Goal: Contribute content: Add original content to the website for others to see

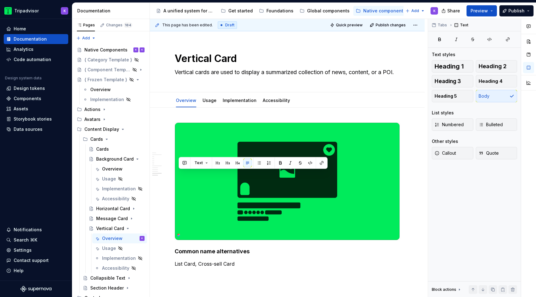
scroll to position [1158, 0]
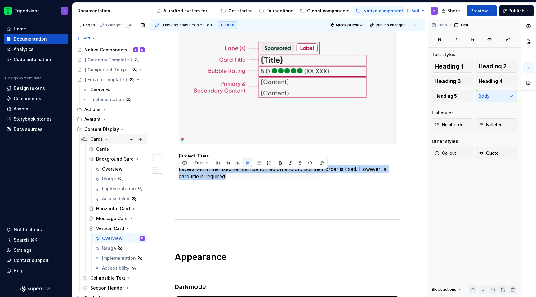
click at [108, 140] on icon "Page tree" at bounding box center [106, 139] width 5 height 5
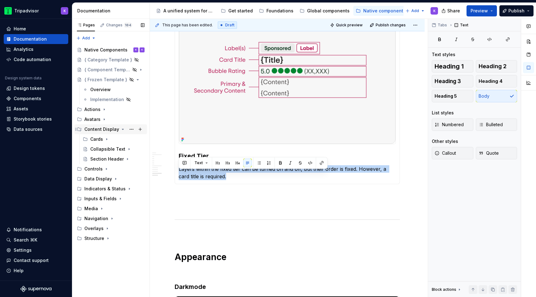
click at [120, 131] on icon "Page tree" at bounding box center [122, 129] width 5 height 5
click at [113, 150] on icon "Page tree" at bounding box center [115, 149] width 5 height 5
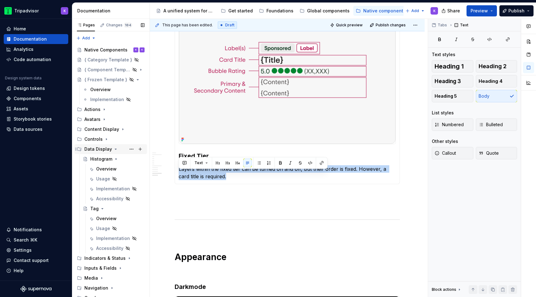
click at [115, 149] on icon "Page tree" at bounding box center [115, 149] width 5 height 5
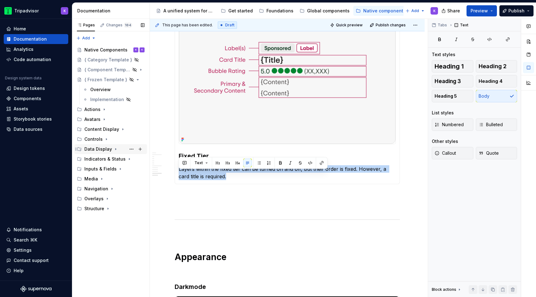
click at [114, 149] on icon "Page tree" at bounding box center [115, 149] width 5 height 5
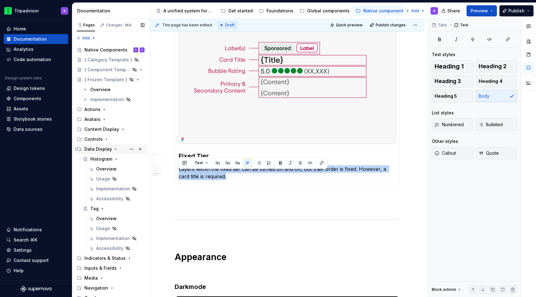
click at [115, 149] on icon "Page tree" at bounding box center [116, 149] width 2 height 1
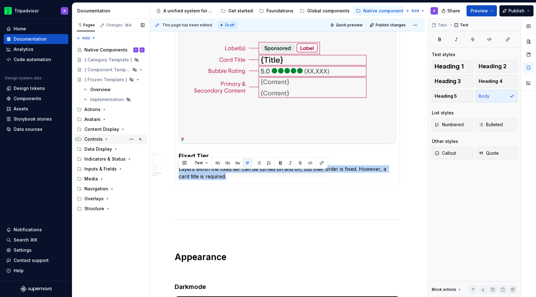
click at [105, 140] on icon "Page tree" at bounding box center [106, 139] width 5 height 5
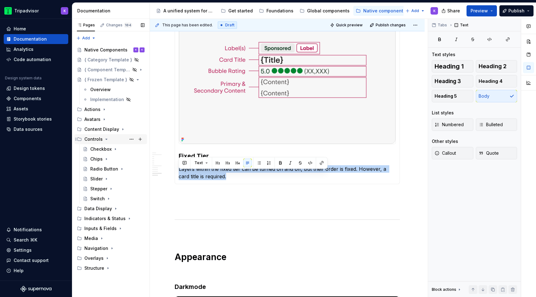
click at [105, 140] on icon "Page tree" at bounding box center [106, 139] width 5 height 5
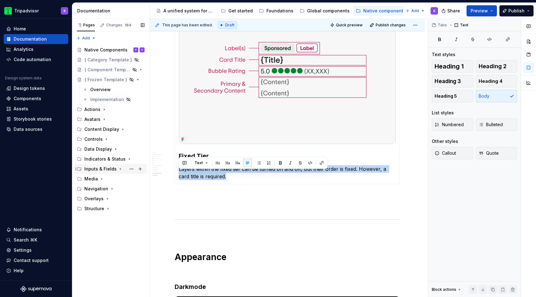
click at [118, 170] on icon "Page tree" at bounding box center [120, 169] width 5 height 5
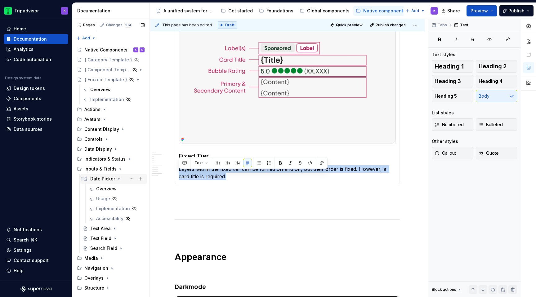
click at [104, 179] on div "Date Picker" at bounding box center [102, 179] width 25 height 6
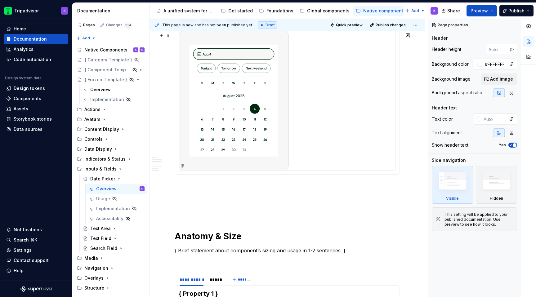
scroll to position [449, 0]
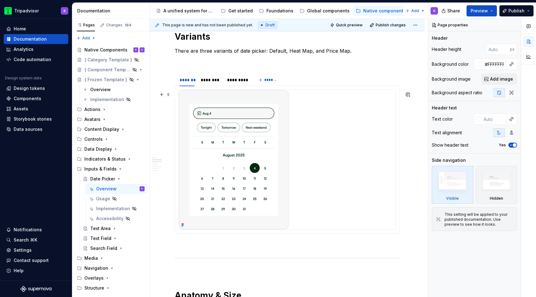
click at [303, 215] on div at bounding box center [287, 160] width 217 height 140
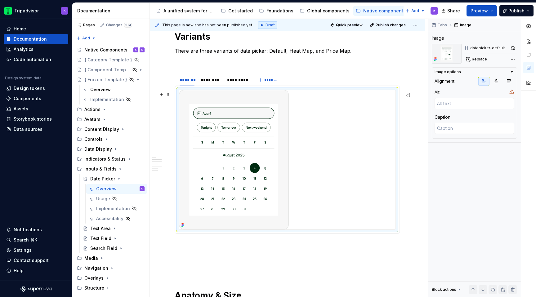
click at [294, 219] on div at bounding box center [287, 160] width 217 height 140
type textarea "*"
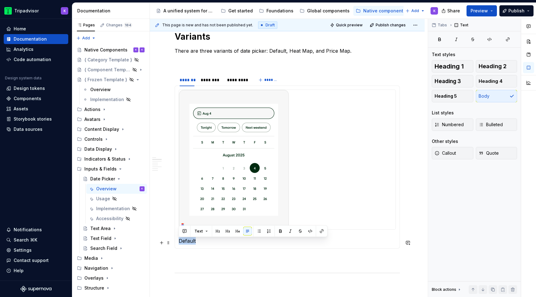
drag, startPoint x: 200, startPoint y: 245, endPoint x: 175, endPoint y: 244, distance: 24.5
click at [175, 244] on div "Default" at bounding box center [287, 167] width 225 height 163
click at [454, 99] on span "Heading 5" at bounding box center [446, 96] width 22 height 6
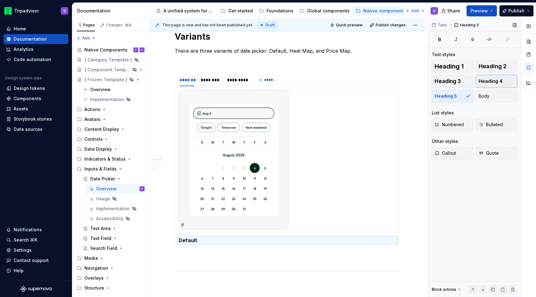
click at [500, 79] on span "Heading 4" at bounding box center [491, 81] width 24 height 6
click at [122, 128] on icon "Page tree" at bounding box center [122, 129] width 5 height 5
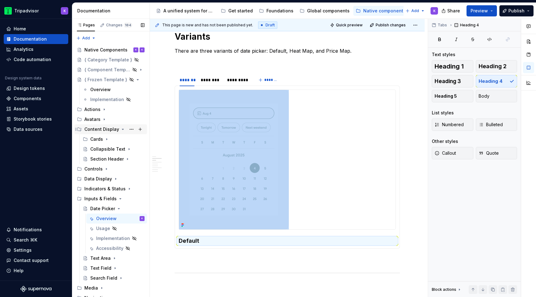
click at [122, 129] on icon "Page tree" at bounding box center [123, 129] width 2 height 1
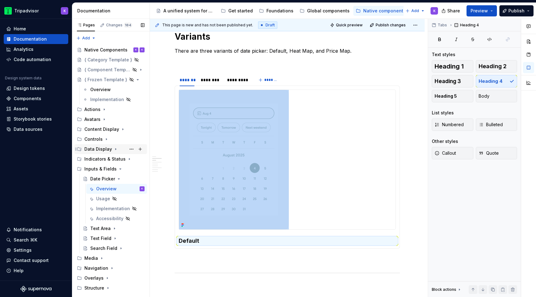
click at [115, 149] on icon "Page tree" at bounding box center [115, 150] width 1 height 2
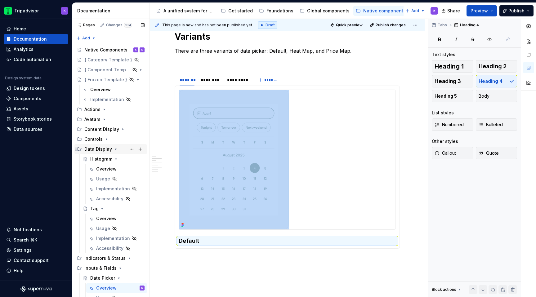
click at [114, 150] on icon "Page tree" at bounding box center [115, 149] width 5 height 5
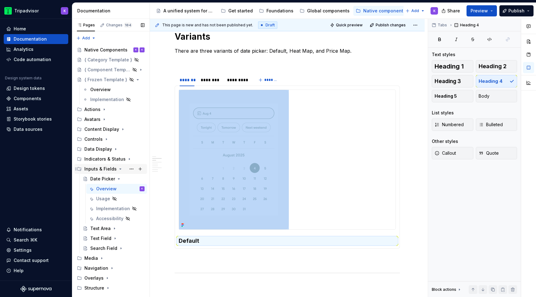
click at [119, 168] on icon "Page tree" at bounding box center [120, 169] width 5 height 5
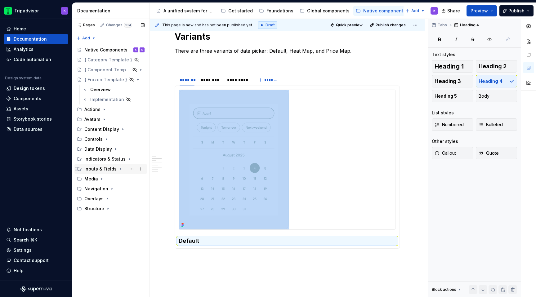
click at [119, 168] on icon "Page tree" at bounding box center [120, 169] width 5 height 5
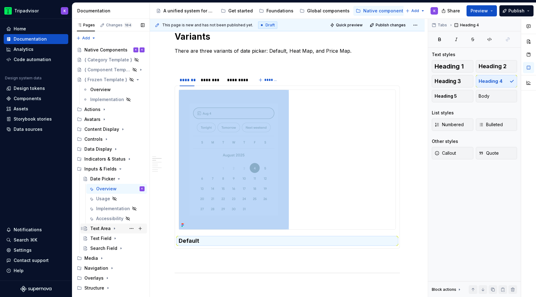
click at [106, 230] on div "Text Area" at bounding box center [100, 229] width 20 height 6
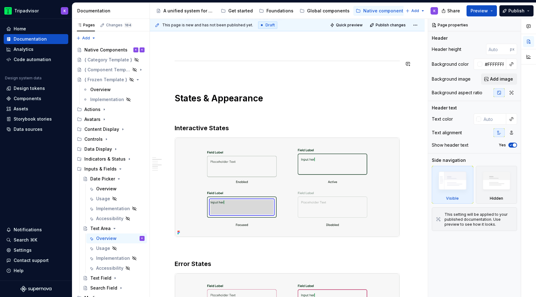
scroll to position [706, 0]
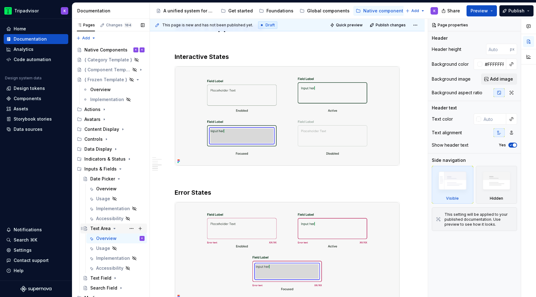
click at [114, 229] on icon "Page tree" at bounding box center [114, 228] width 5 height 5
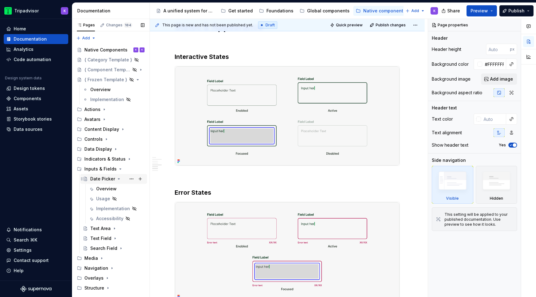
click at [116, 179] on icon "Page tree" at bounding box center [118, 179] width 5 height 5
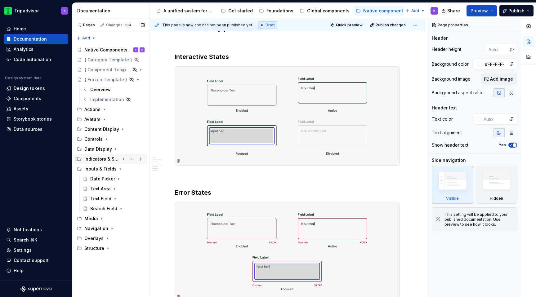
click at [124, 159] on icon "Page tree" at bounding box center [123, 159] width 5 height 5
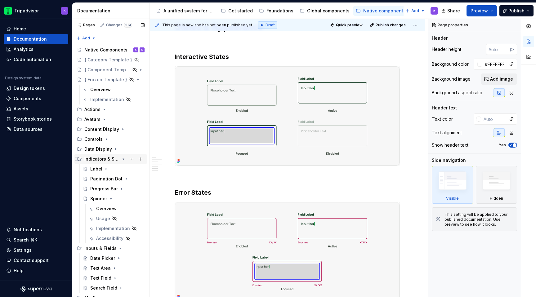
click at [123, 159] on icon "Page tree" at bounding box center [123, 159] width 5 height 5
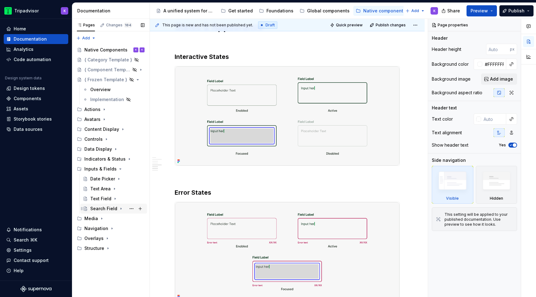
click at [108, 208] on div "Search Field" at bounding box center [103, 209] width 27 height 6
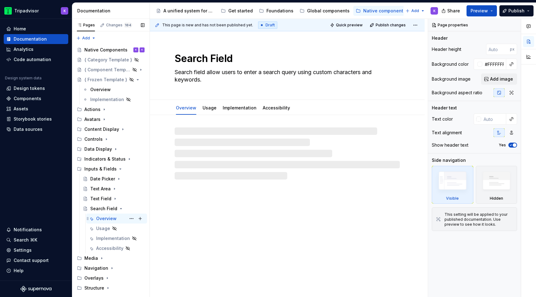
click at [110, 216] on div "Overview" at bounding box center [106, 219] width 20 height 6
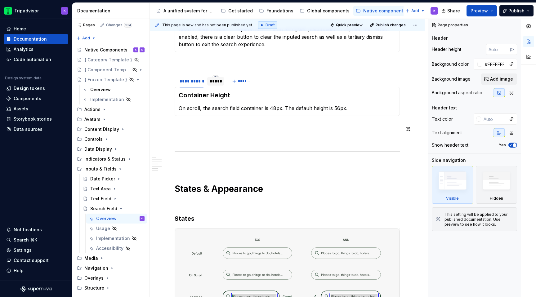
scroll to position [856, 0]
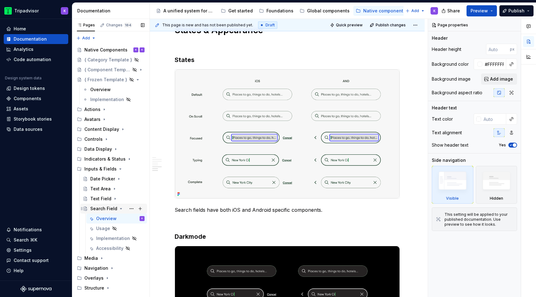
click at [119, 209] on icon "Page tree" at bounding box center [121, 208] width 5 height 5
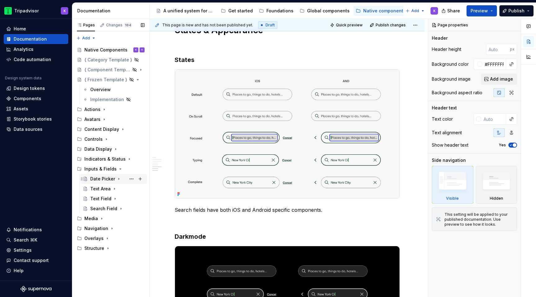
click at [111, 181] on div "Date Picker" at bounding box center [102, 179] width 25 height 6
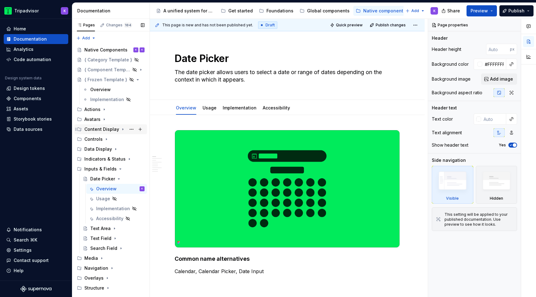
click at [118, 130] on div "Content Display" at bounding box center [114, 129] width 60 height 9
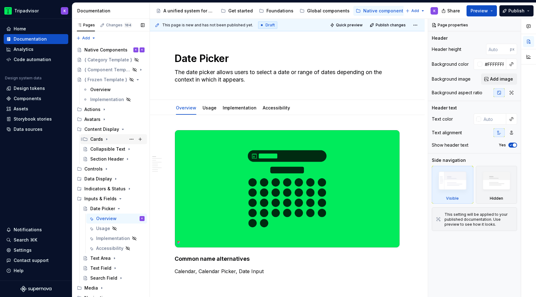
click at [105, 139] on icon "Page tree" at bounding box center [106, 139] width 5 height 5
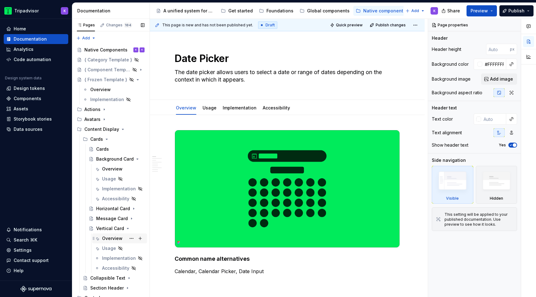
click at [111, 237] on div "Overview" at bounding box center [112, 238] width 20 height 6
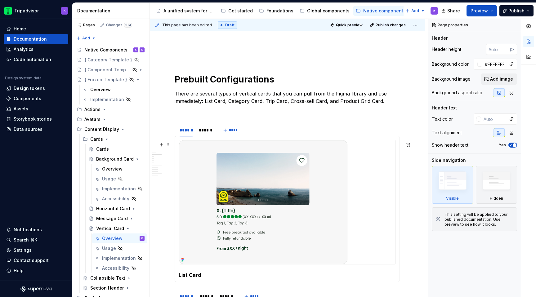
scroll to position [532, 0]
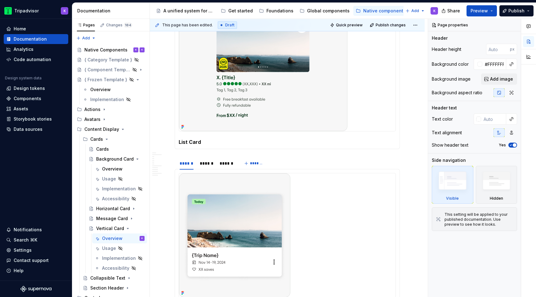
click at [193, 147] on div "List Card Category Card" at bounding box center [287, 76] width 225 height 146
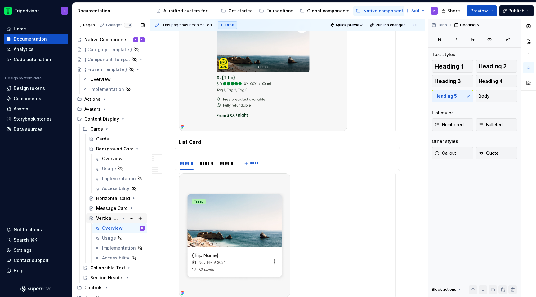
scroll to position [12, 0]
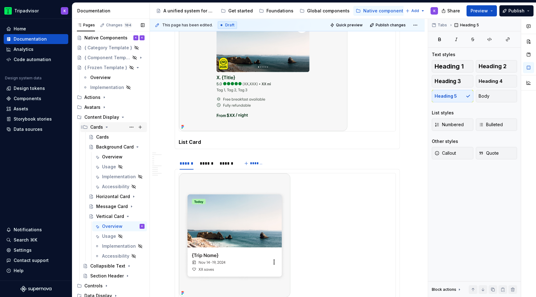
click at [107, 127] on icon "Page tree" at bounding box center [106, 127] width 5 height 5
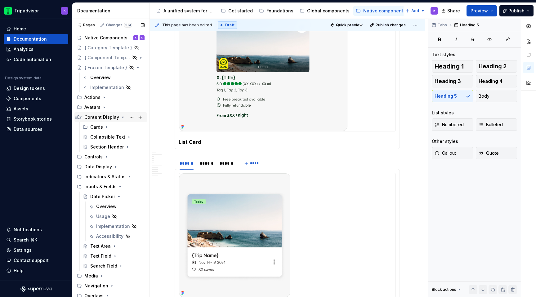
click at [122, 117] on icon "Page tree" at bounding box center [123, 117] width 2 height 1
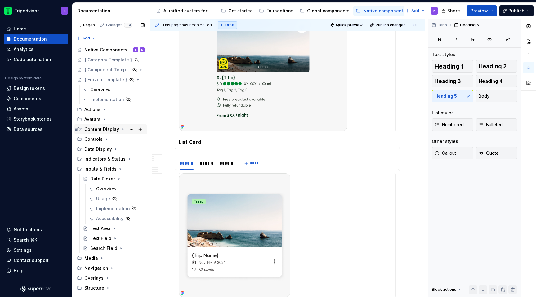
scroll to position [0, 0]
click at [117, 190] on div "Overview" at bounding box center [120, 189] width 48 height 9
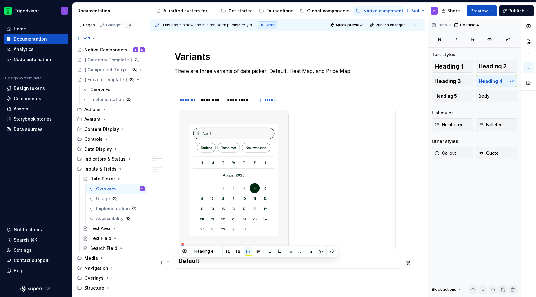
scroll to position [432, 0]
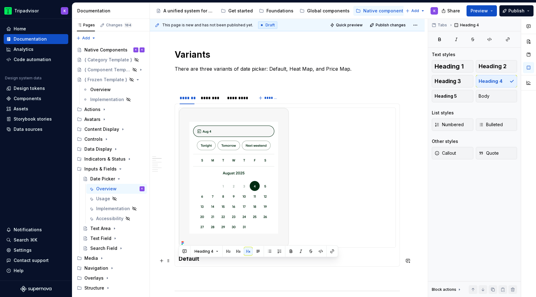
drag, startPoint x: 200, startPoint y: 267, endPoint x: 178, endPoint y: 267, distance: 22.3
click at [178, 267] on div "Default" at bounding box center [287, 185] width 225 height 163
drag, startPoint x: 208, startPoint y: 261, endPoint x: 178, endPoint y: 261, distance: 30.1
click at [179, 261] on h4 "Default" at bounding box center [287, 258] width 217 height 7
click at [461, 94] on button "Heading 5" at bounding box center [453, 96] width 42 height 12
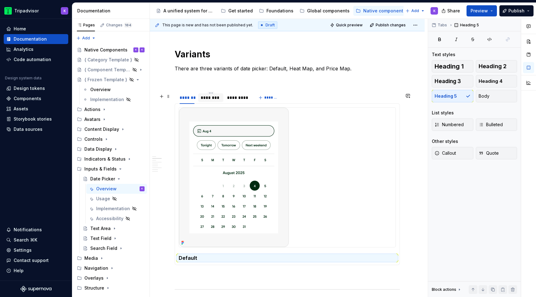
click at [217, 103] on div at bounding box center [210, 103] width 25 height 1
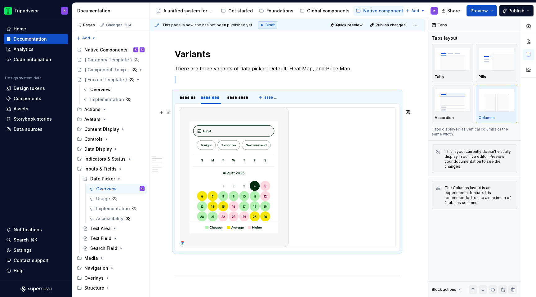
type textarea "*"
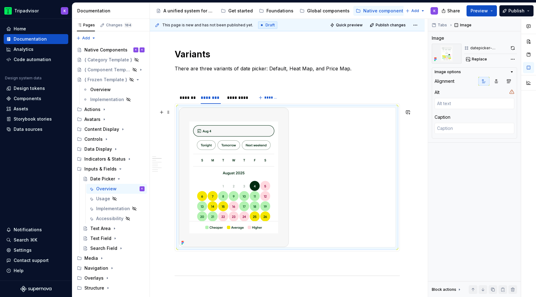
click at [305, 235] on div at bounding box center [287, 178] width 217 height 140
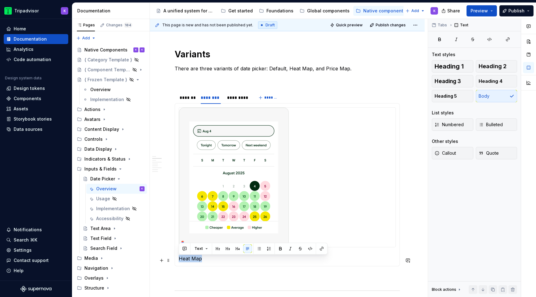
drag, startPoint x: 202, startPoint y: 262, endPoint x: 179, endPoint y: 262, distance: 22.3
click at [179, 262] on p "Heat Map" at bounding box center [287, 258] width 217 height 7
click at [452, 99] on span "Heading 5" at bounding box center [446, 96] width 22 height 6
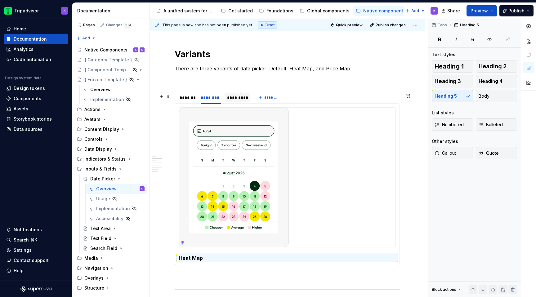
click at [236, 101] on div "*********" at bounding box center [237, 98] width 21 height 6
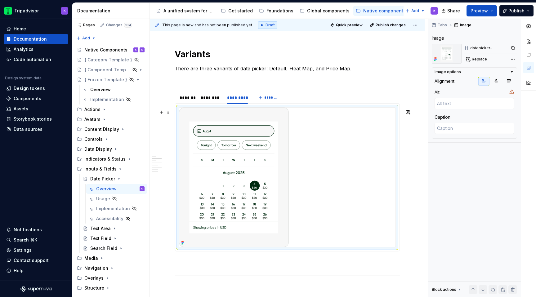
click at [332, 236] on div at bounding box center [287, 178] width 217 height 140
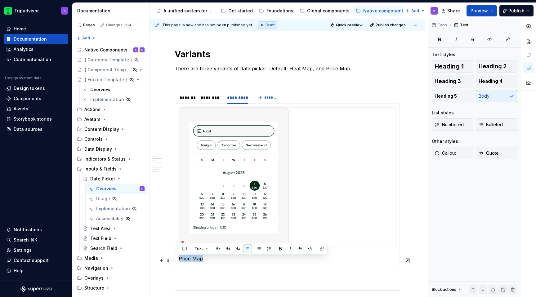
drag, startPoint x: 208, startPoint y: 259, endPoint x: 179, endPoint y: 259, distance: 29.5
click at [179, 259] on p "Price Map" at bounding box center [287, 258] width 217 height 7
click at [455, 92] on button "Heading 5" at bounding box center [453, 96] width 42 height 12
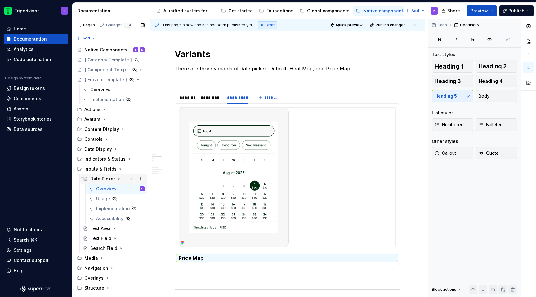
click at [119, 179] on icon "Page tree" at bounding box center [119, 179] width 2 height 1
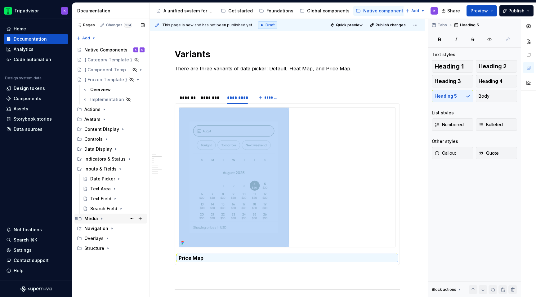
click at [102, 220] on icon "Page tree" at bounding box center [101, 218] width 5 height 5
click at [107, 230] on icon "Page tree" at bounding box center [107, 228] width 5 height 5
click at [111, 238] on div "Overview" at bounding box center [106, 238] width 20 height 6
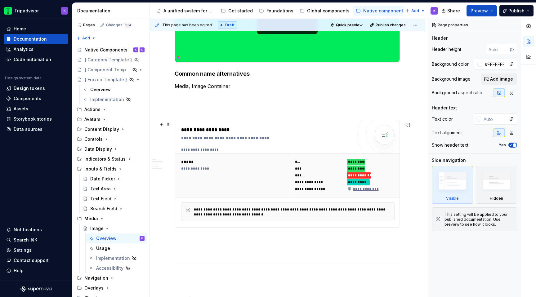
scroll to position [245, 0]
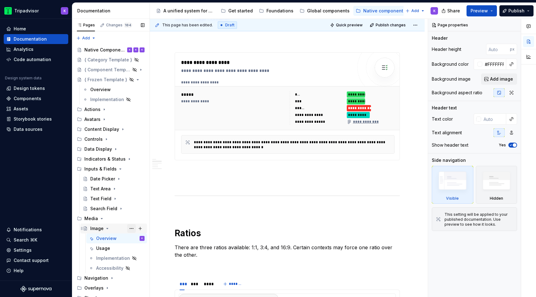
click at [132, 227] on button "Page tree" at bounding box center [131, 228] width 9 height 9
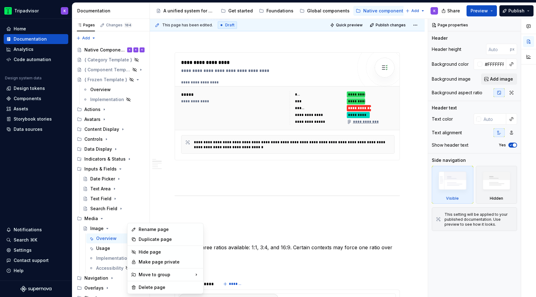
type textarea "*"
click at [161, 231] on div "Rename page" at bounding box center [169, 229] width 61 height 6
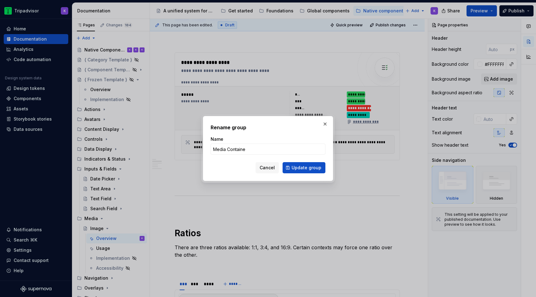
type input "Media Container"
click button "Update group" at bounding box center [304, 167] width 43 height 11
type textarea "*"
type textarea "Media Container"
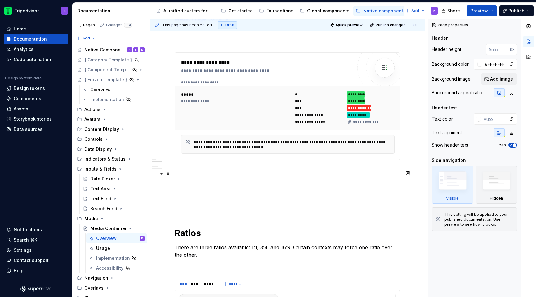
scroll to position [0, 0]
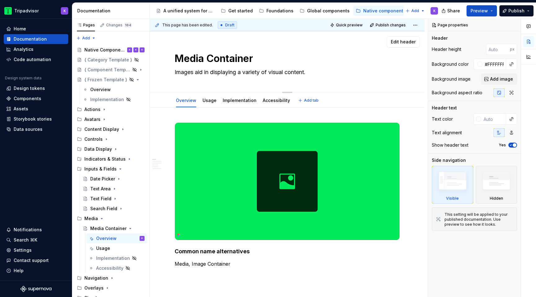
click at [258, 73] on textarea "Images aid in displaying a variety of visual content." at bounding box center [285, 72] width 225 height 10
paste textarea "The media container is a flexible container that displays"
type textarea "*"
type textarea "The media container is a flexible container that displays a variety of visual c…"
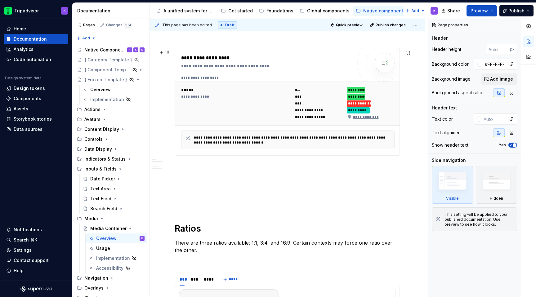
type textarea "*"
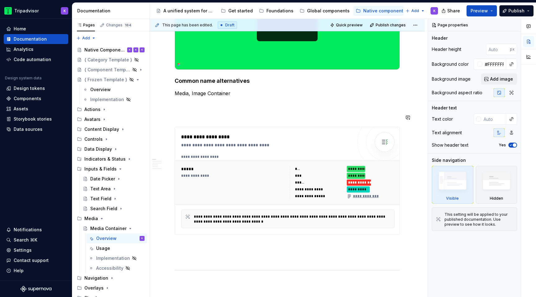
scroll to position [158, 0]
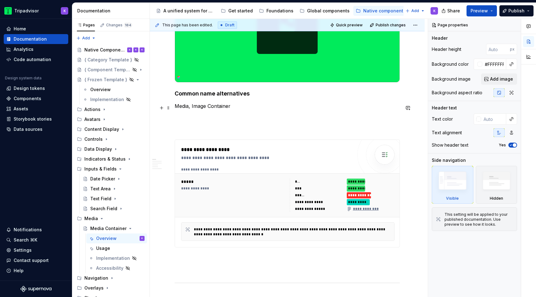
type textarea "The media container is a flexible container that displays a variety of visual c…"
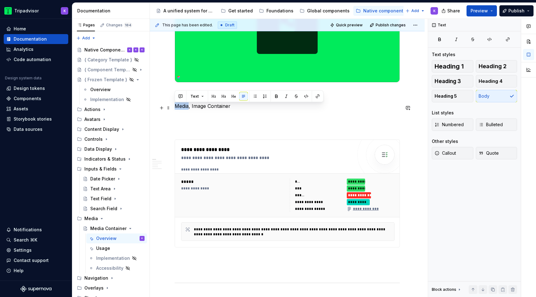
drag, startPoint x: 189, startPoint y: 107, endPoint x: 175, endPoint y: 106, distance: 14.0
click at [175, 106] on p "Media, Image Container" at bounding box center [287, 105] width 225 height 7
click at [209, 118] on p at bounding box center [287, 117] width 225 height 7
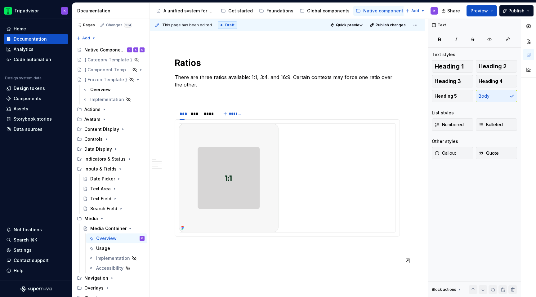
scroll to position [461, 0]
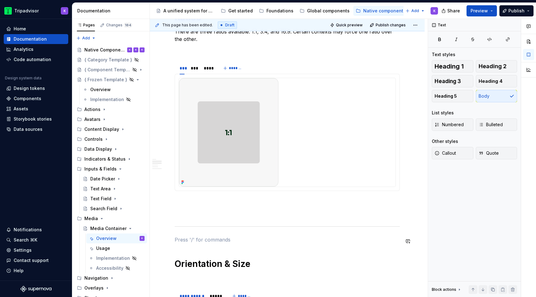
click at [192, 234] on div "**********" at bounding box center [287, 169] width 225 height 1014
click at [195, 263] on p at bounding box center [287, 261] width 225 height 7
click at [195, 250] on p at bounding box center [287, 250] width 225 height 7
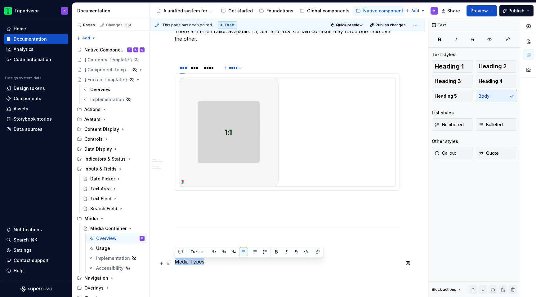
drag, startPoint x: 200, startPoint y: 263, endPoint x: 175, endPoint y: 262, distance: 25.4
click at [175, 262] on p "Media Types" at bounding box center [287, 261] width 225 height 7
click at [464, 68] on button "Heading 1" at bounding box center [453, 66] width 42 height 12
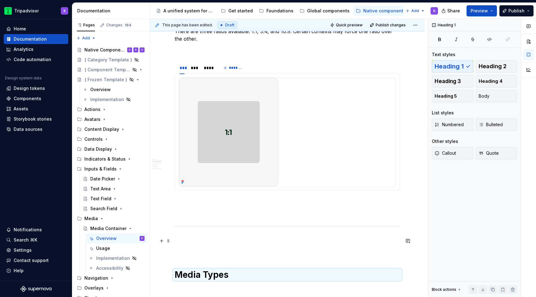
click at [206, 246] on div "**********" at bounding box center [287, 204] width 225 height 1086
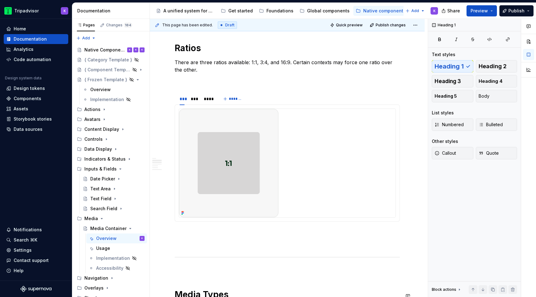
scroll to position [393, 0]
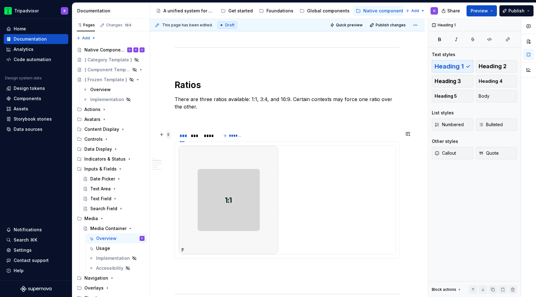
click at [169, 132] on span at bounding box center [168, 134] width 5 height 9
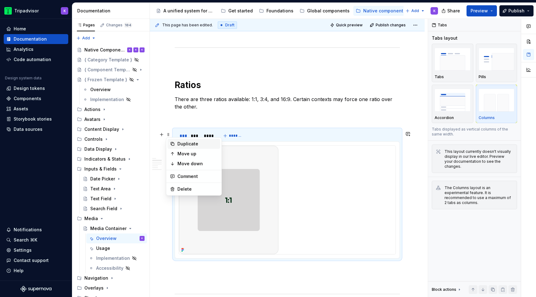
click at [189, 146] on div "Duplicate" at bounding box center [197, 144] width 40 height 6
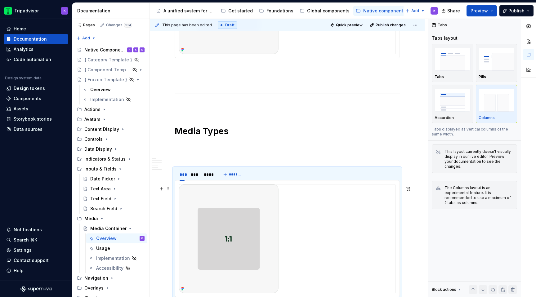
scroll to position [672, 0]
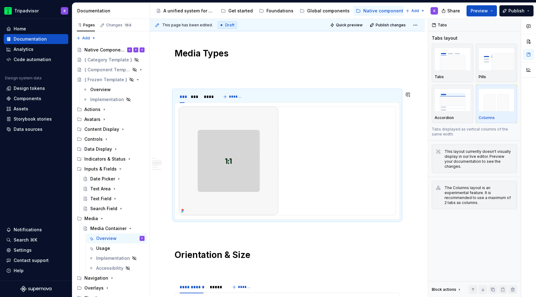
click at [190, 236] on div "**********" at bounding box center [287, 58] width 225 height 1215
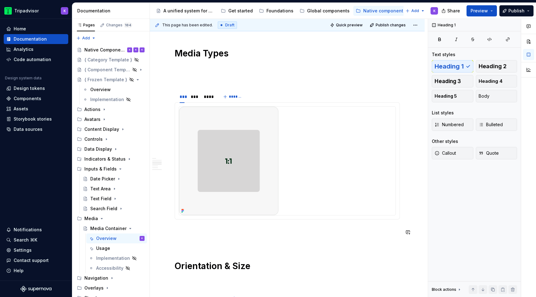
click at [195, 239] on div "**********" at bounding box center [287, 64] width 225 height 1226
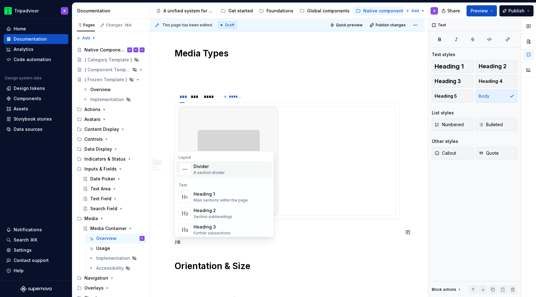
click at [208, 171] on div "A section divider" at bounding box center [209, 172] width 31 height 5
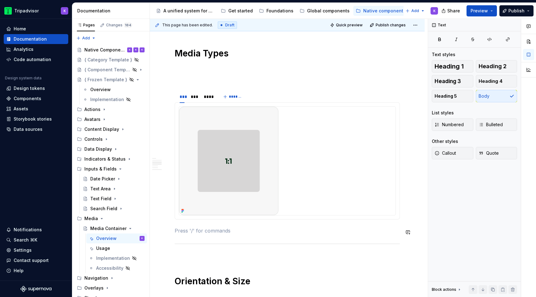
click at [189, 226] on div "**********" at bounding box center [287, 72] width 225 height 1242
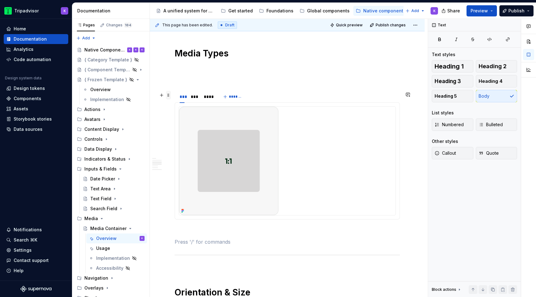
click at [168, 100] on span at bounding box center [168, 95] width 5 height 9
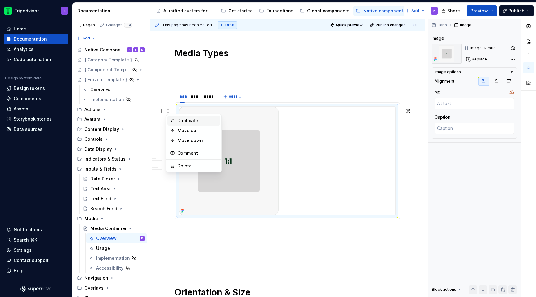
click at [187, 124] on div "Duplicate" at bounding box center [194, 121] width 53 height 10
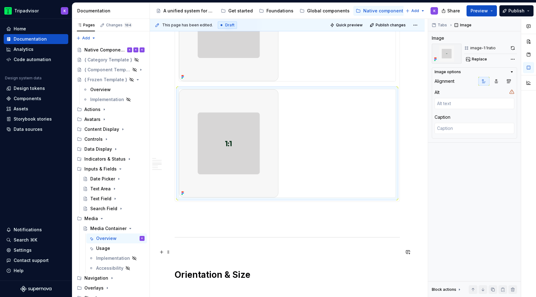
scroll to position [816, 0]
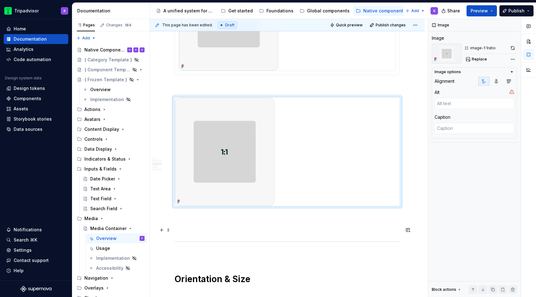
click at [188, 232] on p at bounding box center [287, 228] width 225 height 7
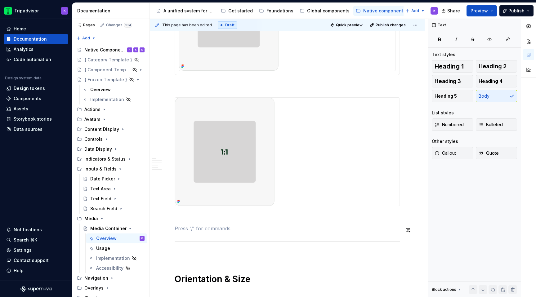
click at [187, 257] on p at bounding box center [287, 254] width 225 height 7
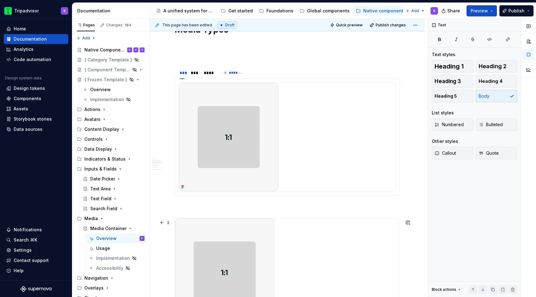
scroll to position [662, 0]
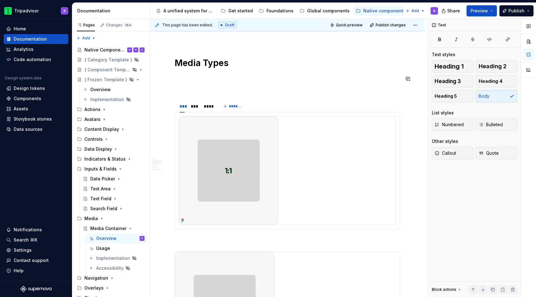
click at [201, 73] on div "**********" at bounding box center [287, 152] width 225 height 1384
click at [209, 103] on html "Tripadvisor K Home Documentation Analytics Code automation Design system data D…" at bounding box center [268, 148] width 536 height 297
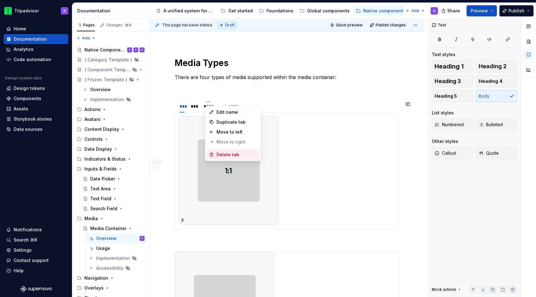
click at [224, 155] on div "Delete tab" at bounding box center [237, 155] width 40 height 6
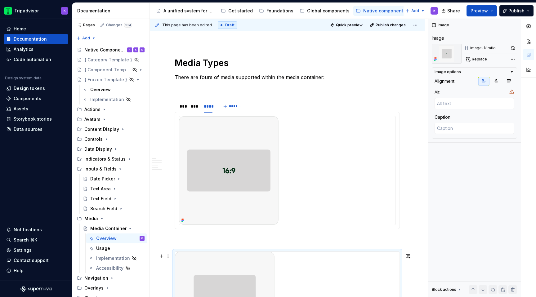
scroll to position [754, 0]
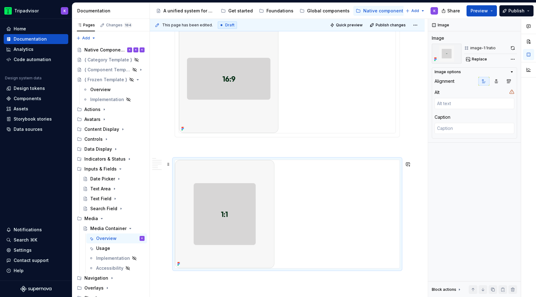
click at [217, 205] on img at bounding box center [225, 214] width 100 height 109
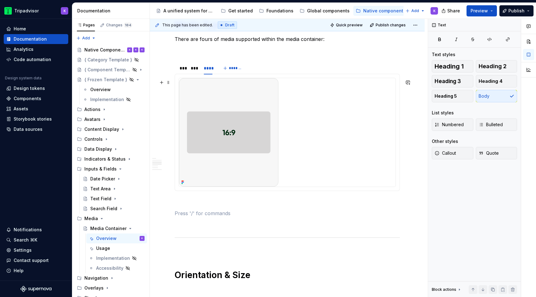
scroll to position [681, 0]
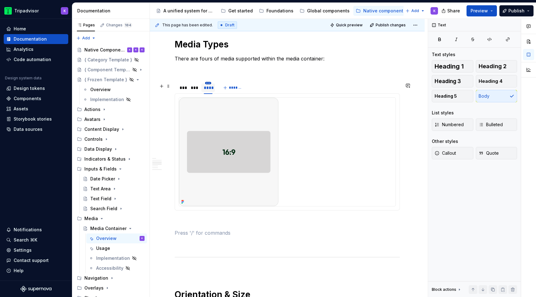
click at [208, 85] on html "Tripadvisor K Home Documentation Analytics Code automation Design system data D…" at bounding box center [268, 148] width 536 height 297
type textarea "*"
click at [225, 136] on div "Delete tab" at bounding box center [237, 136] width 40 height 6
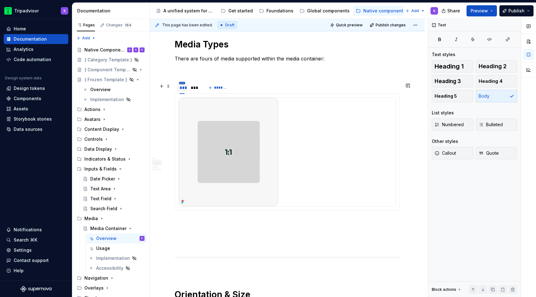
click at [182, 84] on html "Tripadvisor K Home Documentation Analytics Code automation Design system data D…" at bounding box center [268, 148] width 536 height 297
click at [191, 94] on div "Edit name" at bounding box center [210, 94] width 40 height 6
type input "******"
click at [204, 86] on html "Tripadvisor K Home Documentation Analytics Code automation Design system data D…" at bounding box center [268, 148] width 536 height 297
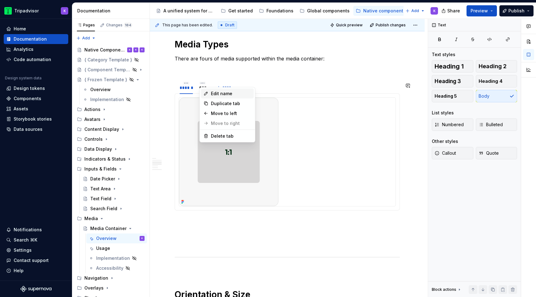
click at [213, 94] on div "Edit name" at bounding box center [231, 94] width 40 height 6
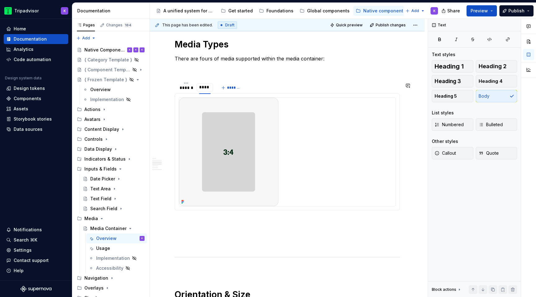
type input "******"
click at [168, 84] on span at bounding box center [168, 86] width 5 height 9
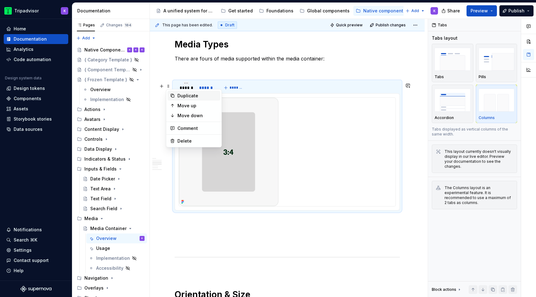
click at [186, 94] on div "Duplicate" at bounding box center [197, 96] width 40 height 6
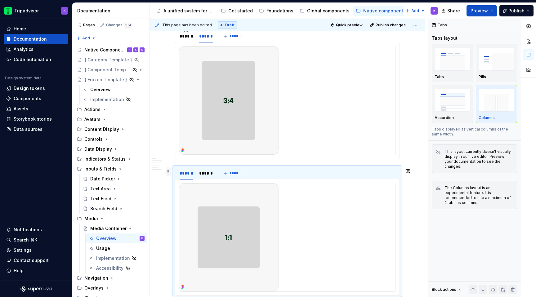
scroll to position [770, 0]
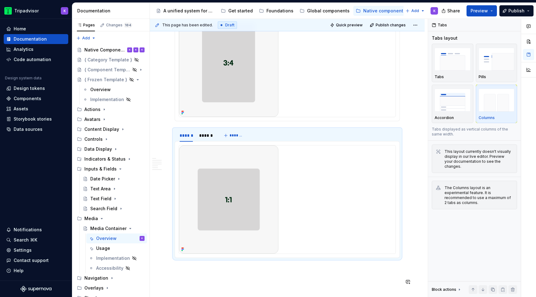
drag, startPoint x: 168, startPoint y: 194, endPoint x: 184, endPoint y: 272, distance: 79.8
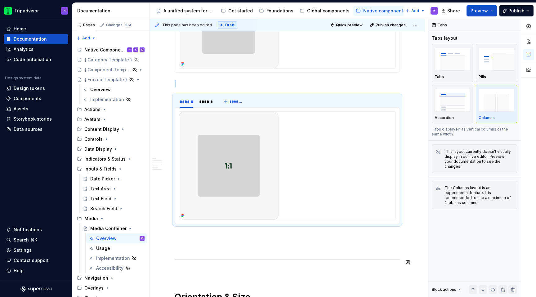
drag, startPoint x: 186, startPoint y: 258, endPoint x: 186, endPoint y: 250, distance: 7.4
click at [186, 258] on div "**********" at bounding box center [287, 6] width 225 height 1405
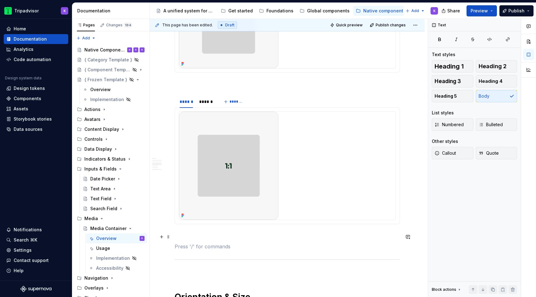
click at [187, 237] on p at bounding box center [287, 235] width 225 height 7
click at [187, 98] on html "Tripadvisor K Home Documentation Analytics Code automation Design system data D…" at bounding box center [268, 148] width 536 height 297
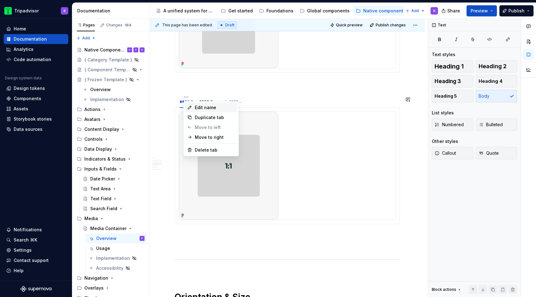
click at [199, 109] on div "Edit name" at bounding box center [215, 108] width 40 height 6
click at [193, 104] on input "******" at bounding box center [186, 101] width 18 height 11
type input "******"
click at [208, 99] on html "Tripadvisor K Home Documentation Analytics Code automation Design system data D…" at bounding box center [268, 148] width 536 height 297
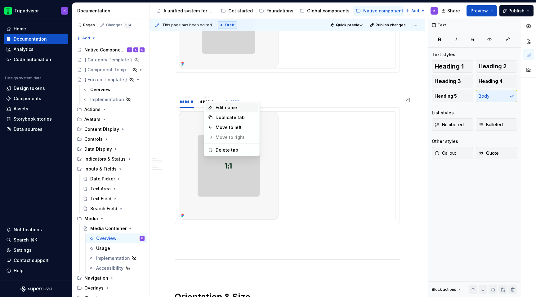
click at [221, 109] on div "Edit name" at bounding box center [236, 108] width 40 height 6
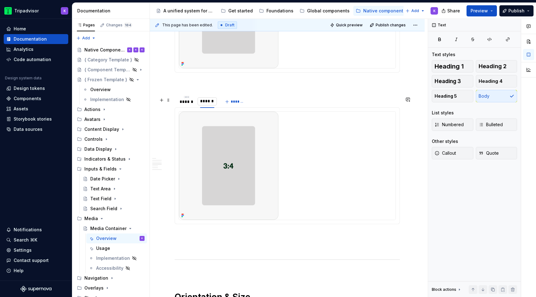
click at [214, 103] on input "******" at bounding box center [207, 101] width 19 height 11
type input "******"
click at [224, 81] on p at bounding box center [287, 83] width 225 height 7
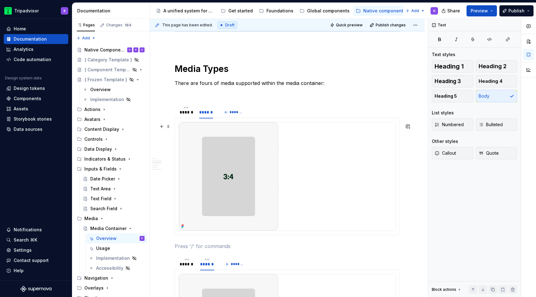
scroll to position [650, 0]
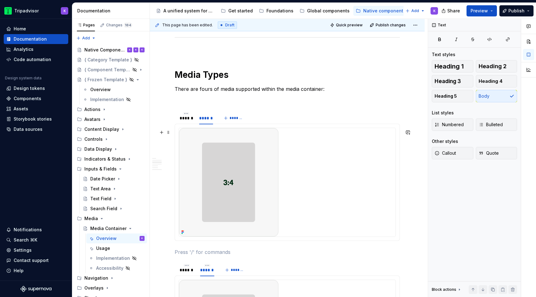
click at [215, 154] on img at bounding box center [229, 182] width 100 height 109
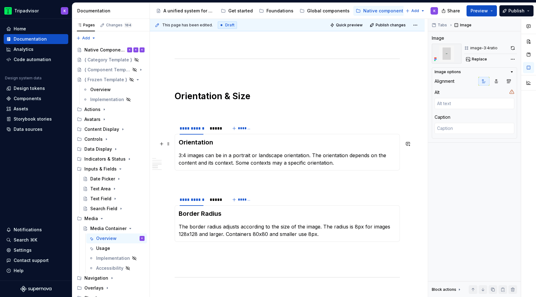
scroll to position [1027, 0]
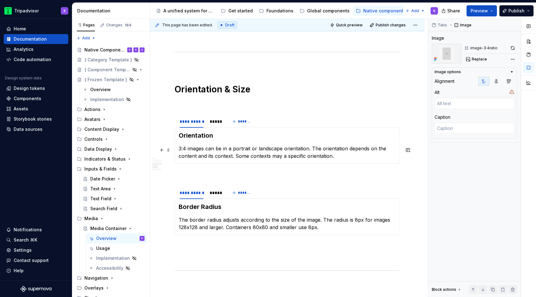
click at [221, 160] on p "3:4 images can be in a portrait or landscape orientation. The orientation depen…" at bounding box center [287, 152] width 217 height 15
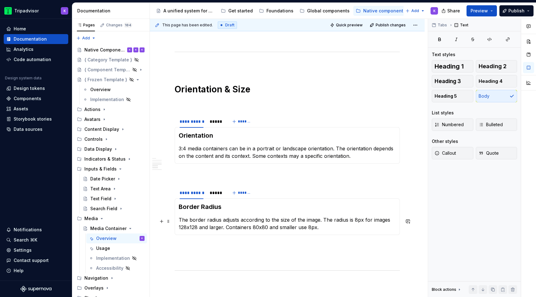
click at [208, 226] on p "The border radius adjusts according to the size of the image. The radius is 8px…" at bounding box center [287, 223] width 217 height 15
click at [205, 256] on p at bounding box center [287, 257] width 225 height 7
click at [168, 194] on span at bounding box center [168, 191] width 5 height 9
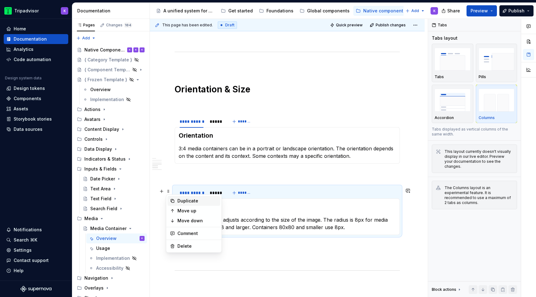
click at [179, 202] on div "Duplicate" at bounding box center [197, 201] width 40 height 6
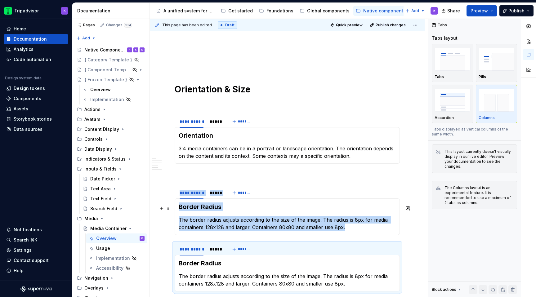
scroll to position [1101, 0]
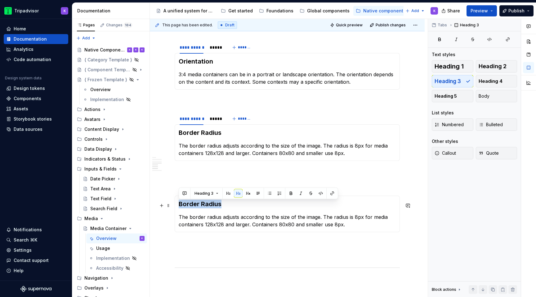
drag, startPoint x: 223, startPoint y: 204, endPoint x: 179, endPoint y: 204, distance: 43.7
click at [179, 204] on h3 "Border Radius" at bounding box center [287, 204] width 217 height 9
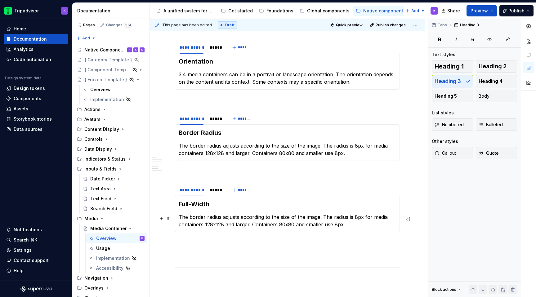
click at [222, 219] on p "The border radius adjusts according to the size of the image. The radius is 8px…" at bounding box center [287, 220] width 217 height 15
click at [222, 224] on p "The border radius adjusts according to the size of the image. The radius is 8px…" at bounding box center [287, 220] width 217 height 15
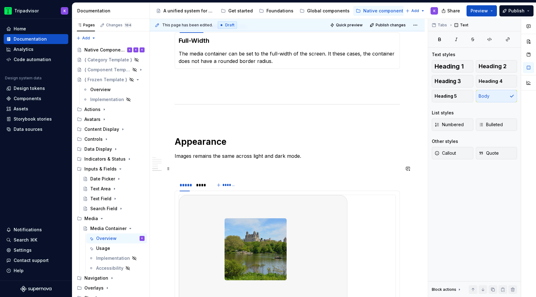
scroll to position [1267, 0]
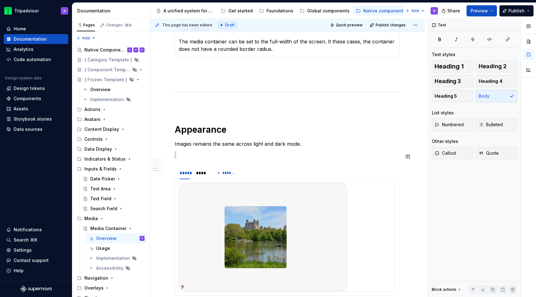
scroll to position [1292, 0]
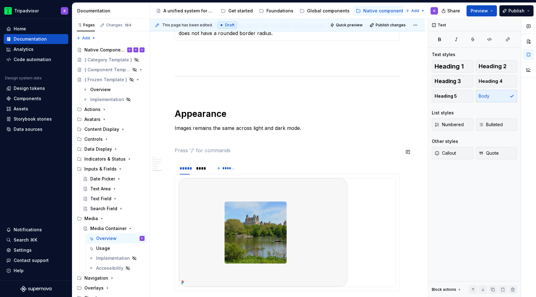
click at [186, 154] on p at bounding box center [287, 150] width 225 height 7
drag, startPoint x: 203, startPoint y: 153, endPoint x: 176, endPoint y: 152, distance: 27.6
click at [176, 152] on p "Darkmode" at bounding box center [287, 150] width 225 height 7
click at [464, 83] on button "Heading 3" at bounding box center [453, 81] width 42 height 12
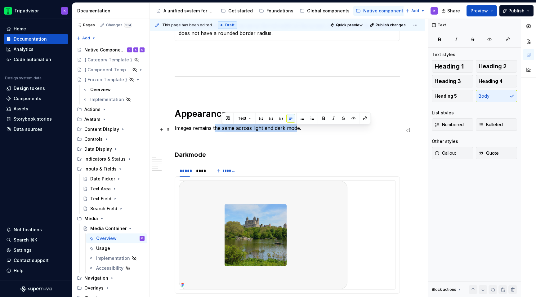
drag, startPoint x: 298, startPoint y: 130, endPoint x: 211, endPoint y: 130, distance: 86.9
click at [212, 130] on p "Images remains the same across light and dark mode." at bounding box center [287, 127] width 225 height 7
drag, startPoint x: 305, startPoint y: 131, endPoint x: 173, endPoint y: 128, distance: 131.3
copy p "Images remains the same across light and dark mode."
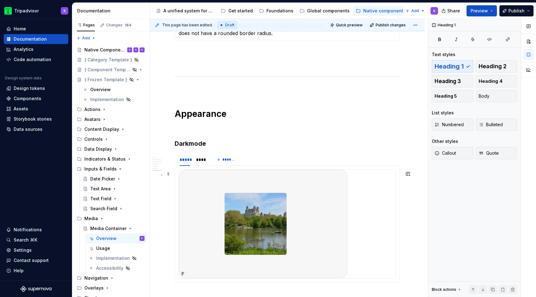
scroll to position [1365, 0]
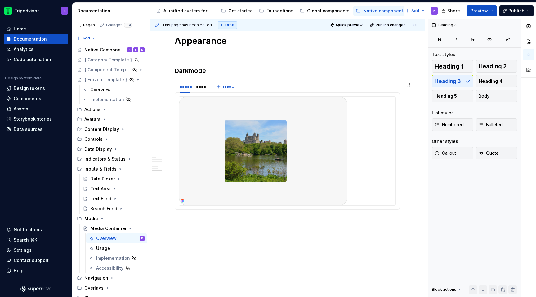
click at [190, 210] on section "***** **** *******" at bounding box center [287, 145] width 225 height 130
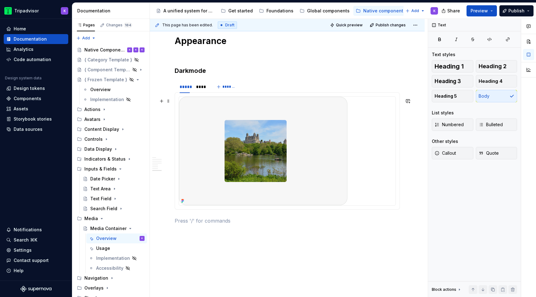
click at [370, 192] on div at bounding box center [287, 151] width 217 height 109
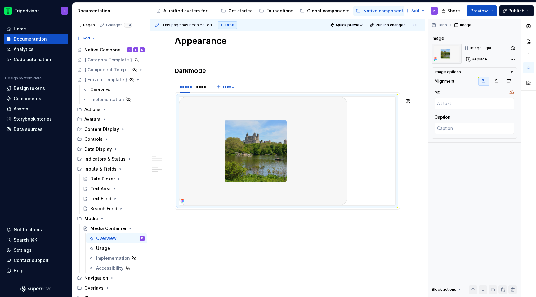
click at [370, 192] on div at bounding box center [287, 151] width 217 height 109
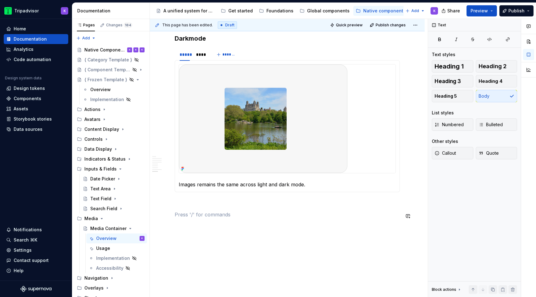
scroll to position [1398, 0]
click at [355, 24] on span "Quick preview" at bounding box center [349, 25] width 27 height 5
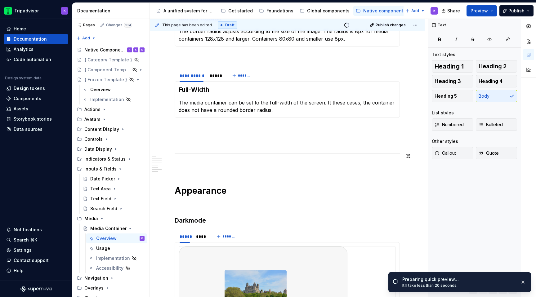
scroll to position [1194, 0]
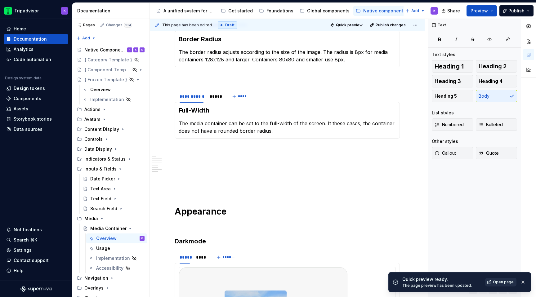
click at [500, 281] on span "Open page" at bounding box center [503, 282] width 21 height 5
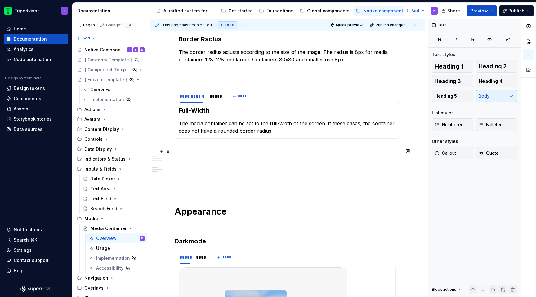
scroll to position [1417, 0]
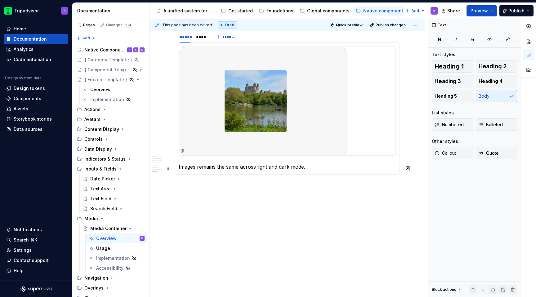
click at [286, 168] on p "Images remains the same across light and dark mode." at bounding box center [287, 166] width 217 height 7
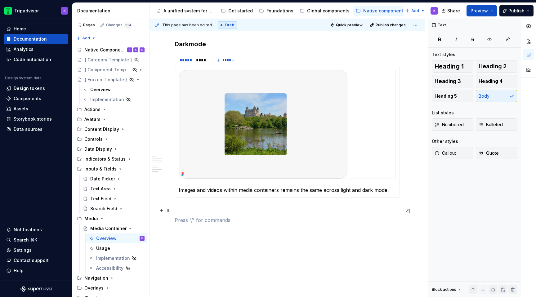
scroll to position [1377, 0]
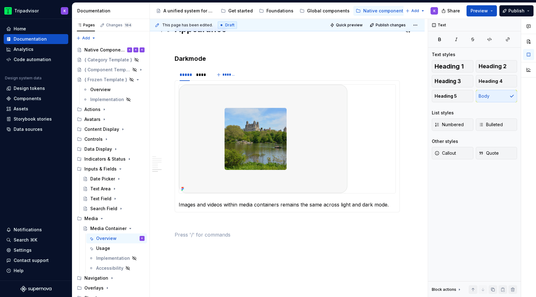
click at [355, 32] on h1 "Appearance" at bounding box center [287, 28] width 225 height 11
click at [355, 29] on button "Quick preview" at bounding box center [346, 25] width 37 height 9
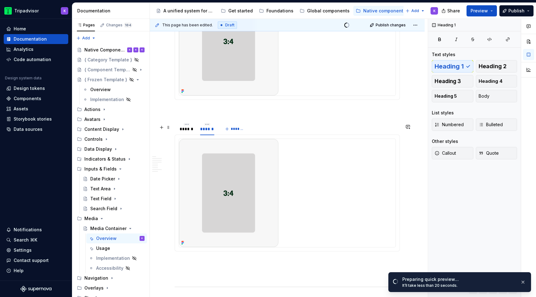
scroll to position [705, 0]
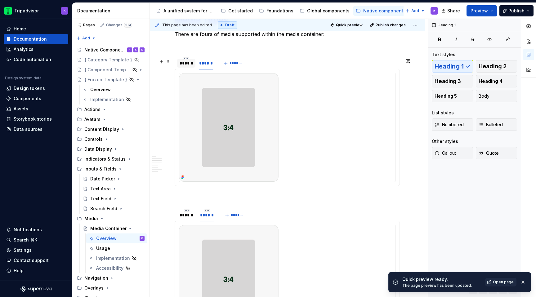
click at [190, 66] on div "******" at bounding box center [186, 63] width 13 height 6
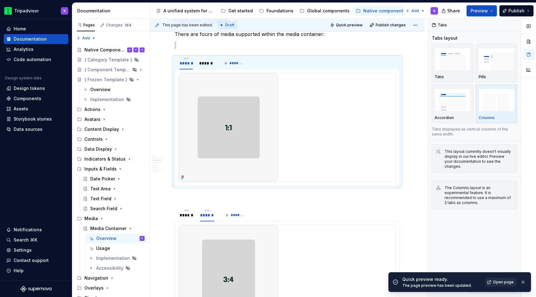
click at [500, 281] on span "Open page" at bounding box center [503, 282] width 21 height 5
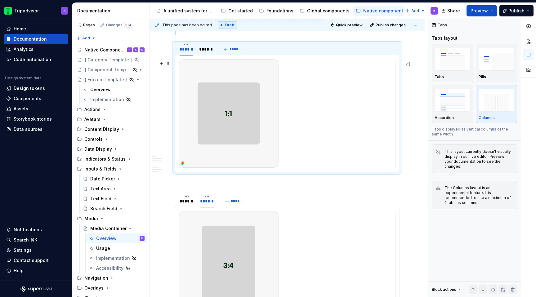
scroll to position [724, 0]
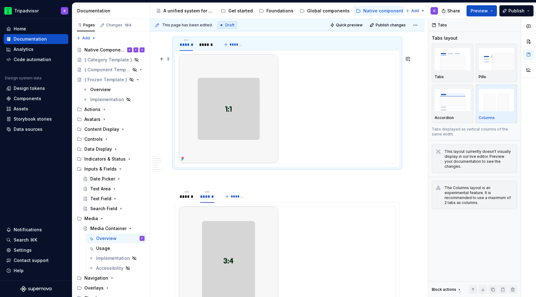
click at [249, 107] on img at bounding box center [229, 109] width 100 height 109
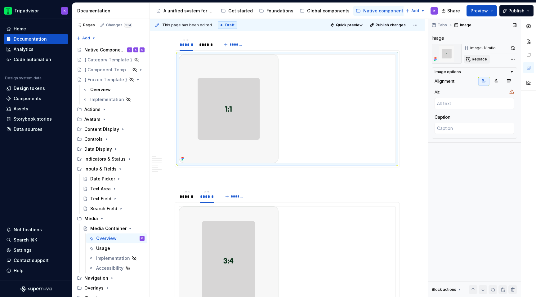
click at [479, 58] on span "Replace" at bounding box center [479, 59] width 15 height 5
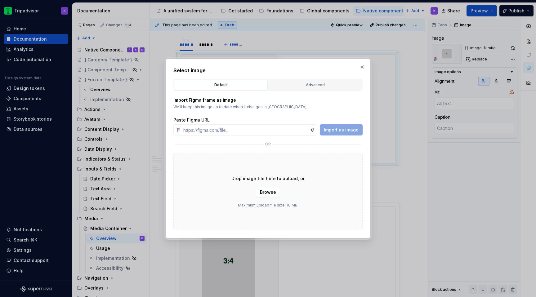
type textarea "*"
type input "[URL][DOMAIN_NAME]"
click at [346, 130] on span "Import as image" at bounding box center [341, 130] width 35 height 6
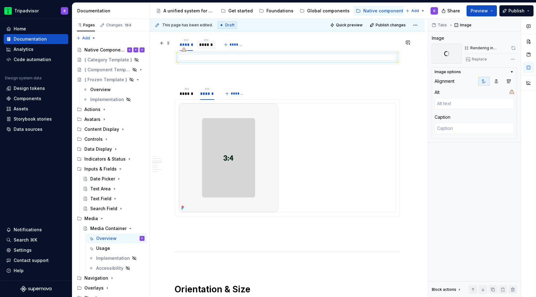
click at [208, 49] on div "******" at bounding box center [206, 44] width 19 height 9
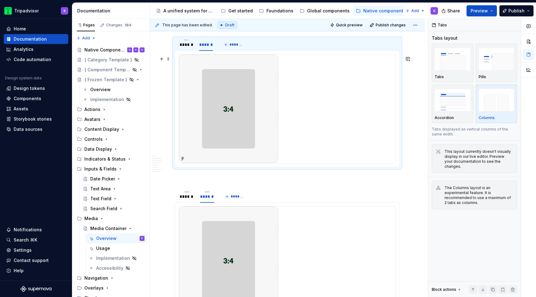
click at [244, 110] on img at bounding box center [229, 109] width 100 height 109
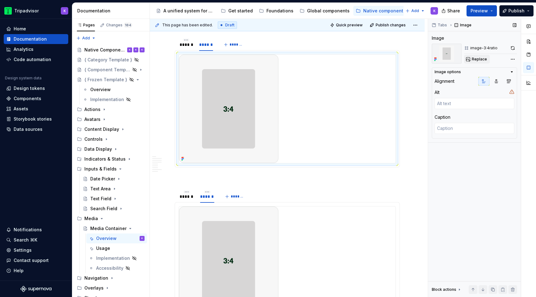
click at [482, 61] on span "Replace" at bounding box center [479, 59] width 15 height 5
type textarea "*"
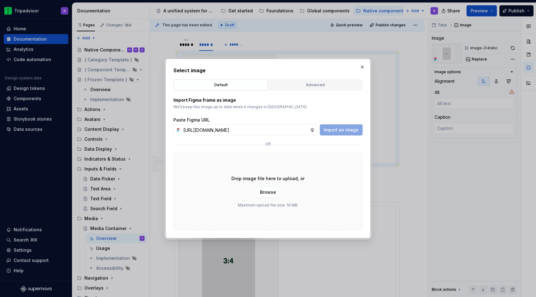
scroll to position [0, 165]
type input "[URL][DOMAIN_NAME]"
click at [339, 130] on span "Import as image" at bounding box center [341, 130] width 35 height 6
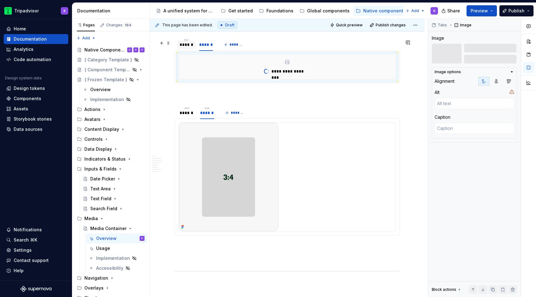
click at [187, 47] on div "******" at bounding box center [186, 45] width 13 height 6
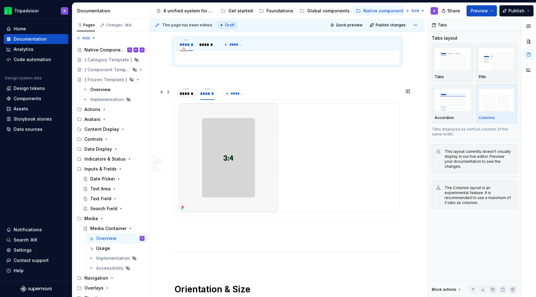
click at [191, 98] on div "******" at bounding box center [186, 93] width 19 height 9
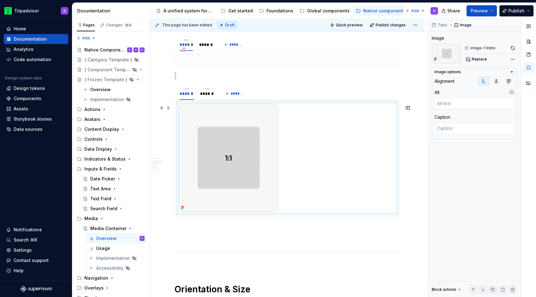
click at [254, 159] on img at bounding box center [229, 158] width 100 height 109
click at [477, 60] on span "Replace" at bounding box center [479, 59] width 15 height 5
type textarea "*"
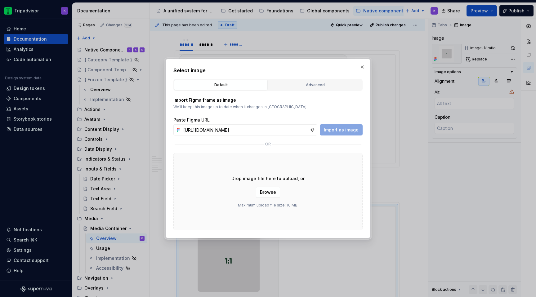
scroll to position [0, 165]
type input "[URL][DOMAIN_NAME]"
click at [341, 128] on span "Import as image" at bounding box center [341, 130] width 35 height 6
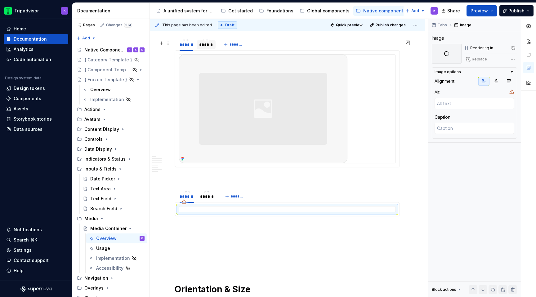
click at [206, 49] on div "******" at bounding box center [206, 44] width 19 height 9
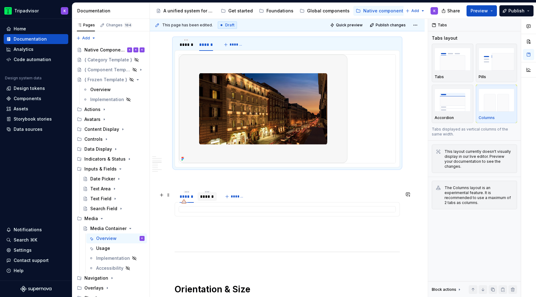
click at [204, 202] on div at bounding box center [207, 202] width 19 height 1
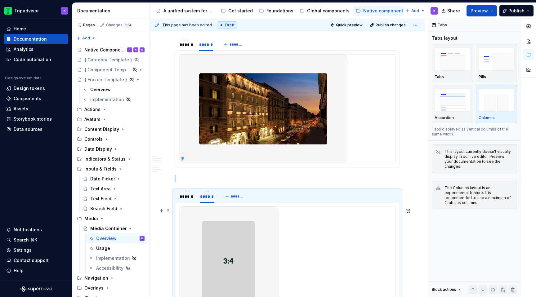
click at [245, 230] on img at bounding box center [229, 261] width 100 height 109
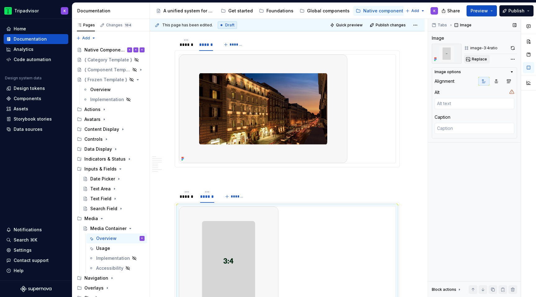
click at [482, 60] on span "Replace" at bounding box center [479, 59] width 15 height 5
type textarea "*"
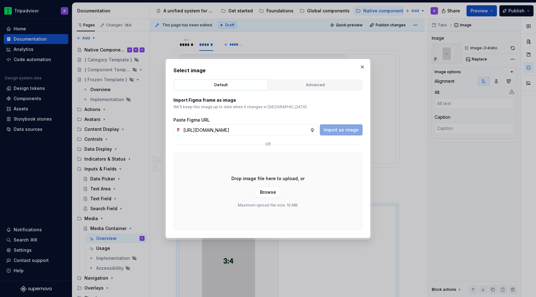
scroll to position [0, 165]
type input "[URL][DOMAIN_NAME]"
click at [334, 128] on span "Import as image" at bounding box center [341, 130] width 35 height 6
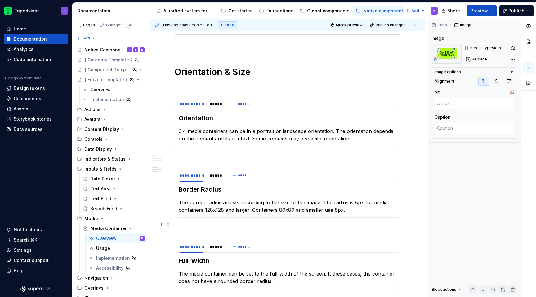
scroll to position [1147, 0]
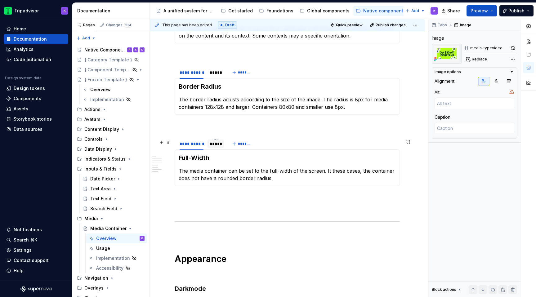
click at [213, 146] on div "*****" at bounding box center [216, 144] width 12 height 6
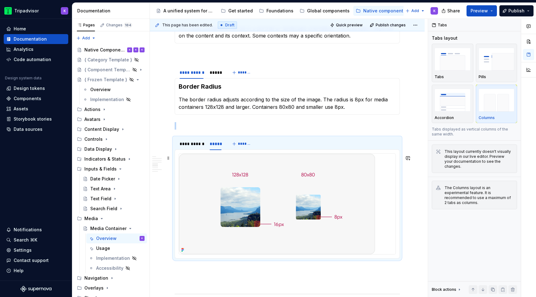
click at [241, 175] on img at bounding box center [277, 204] width 196 height 101
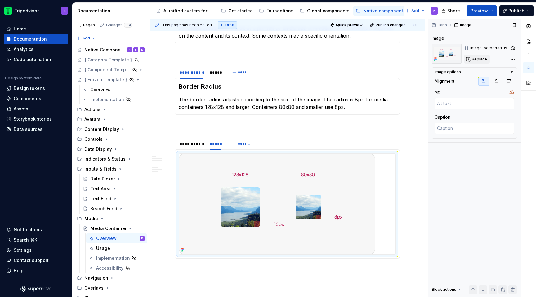
click at [470, 60] on button "Replace" at bounding box center [477, 59] width 26 height 9
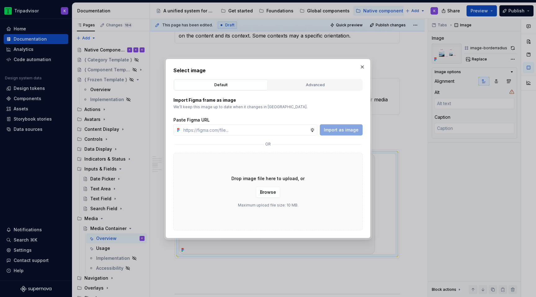
type textarea "*"
type input "[URL][DOMAIN_NAME]"
click at [342, 132] on span "Import as image" at bounding box center [341, 130] width 35 height 6
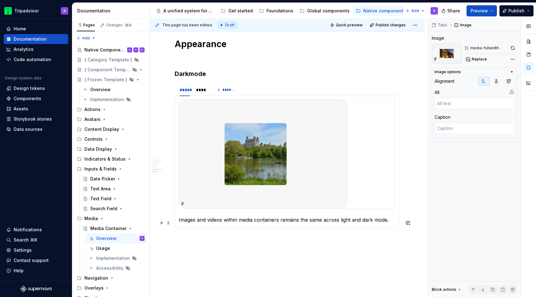
scroll to position [1409, 0]
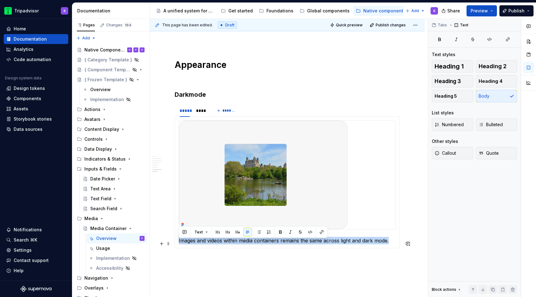
drag, startPoint x: 391, startPoint y: 244, endPoint x: 178, endPoint y: 239, distance: 213.2
click at [178, 239] on div "Images and videos within media containers remains the same across light and dar…" at bounding box center [287, 182] width 225 height 132
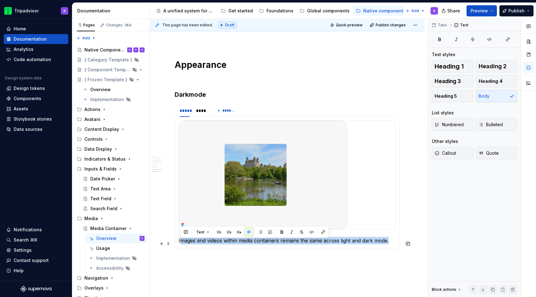
drag, startPoint x: 392, startPoint y: 245, endPoint x: 180, endPoint y: 243, distance: 211.9
click at [180, 243] on p "Images and videos within media containers remains the same across light and dar…" at bounding box center [287, 240] width 217 height 7
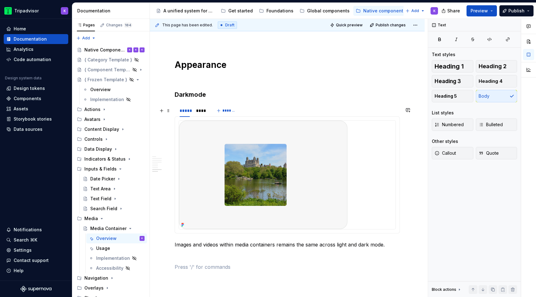
click at [169, 111] on span at bounding box center [168, 110] width 5 height 9
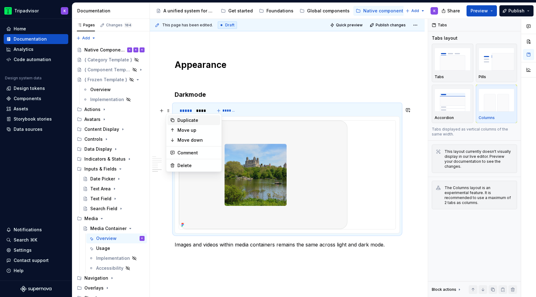
click at [187, 122] on div "Duplicate" at bounding box center [197, 120] width 40 height 6
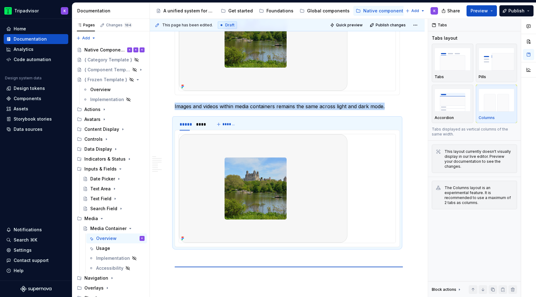
scroll to position [1552, 0]
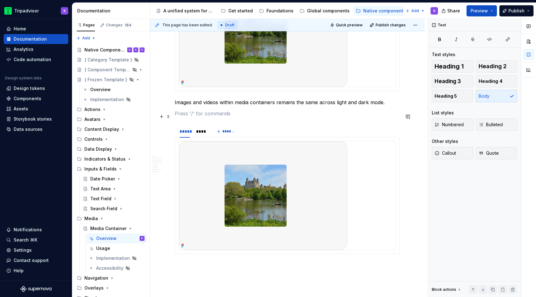
click at [196, 115] on p at bounding box center [287, 113] width 225 height 7
click at [219, 186] on img at bounding box center [263, 195] width 168 height 109
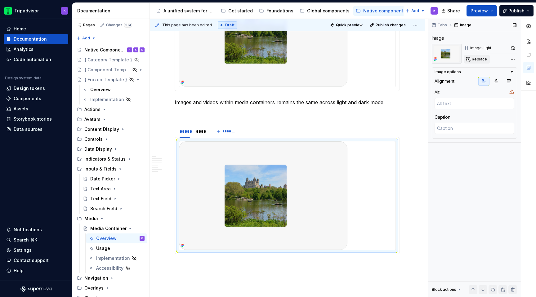
click at [477, 57] on span "Replace" at bounding box center [479, 59] width 15 height 5
type textarea "*"
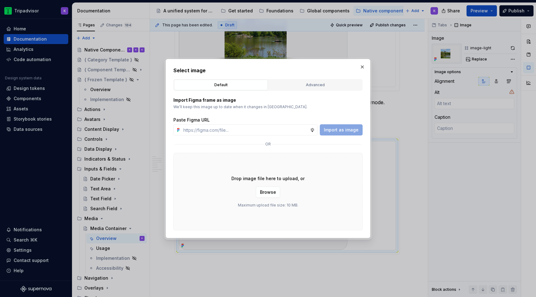
type input "[URL][DOMAIN_NAME]"
type textarea "*"
type input "[URL][DOMAIN_NAME]"
click at [347, 129] on span "Import as image" at bounding box center [341, 130] width 35 height 6
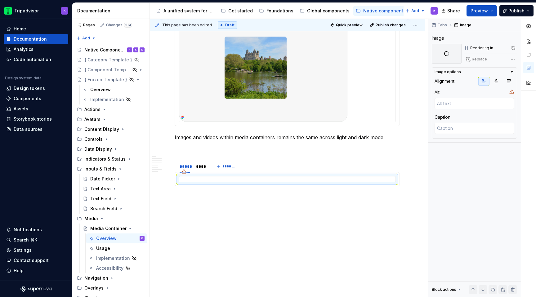
scroll to position [1502, 0]
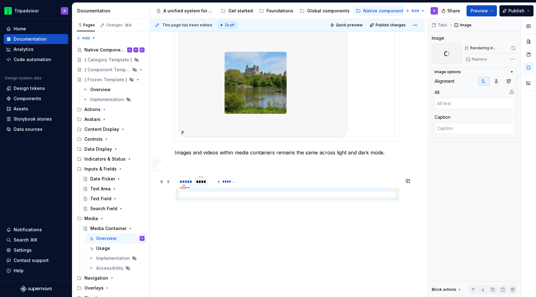
click at [204, 185] on div "****" at bounding box center [201, 182] width 10 height 6
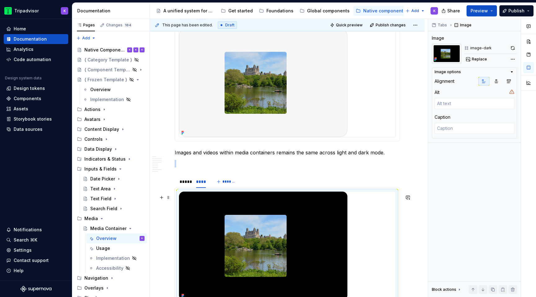
click at [258, 219] on img at bounding box center [263, 246] width 168 height 109
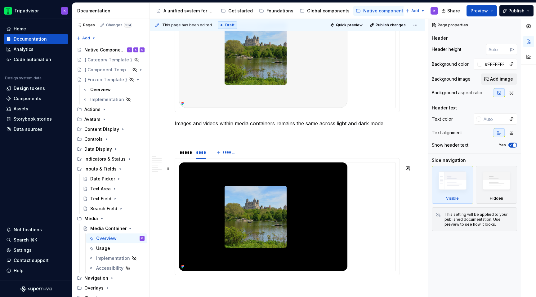
click at [299, 225] on img at bounding box center [263, 217] width 168 height 109
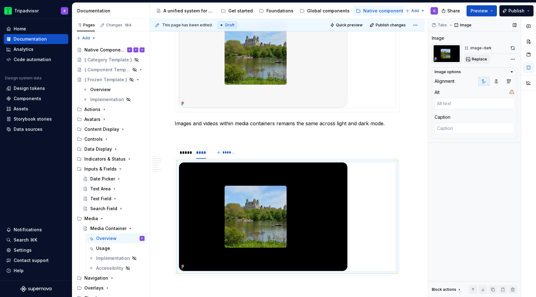
click at [479, 56] on button "Replace" at bounding box center [477, 59] width 26 height 9
type textarea "*"
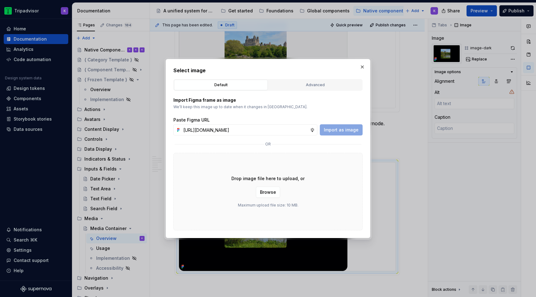
scroll to position [0, 166]
type input "[URL][DOMAIN_NAME]"
click at [337, 127] on button "Import as image" at bounding box center [341, 129] width 43 height 11
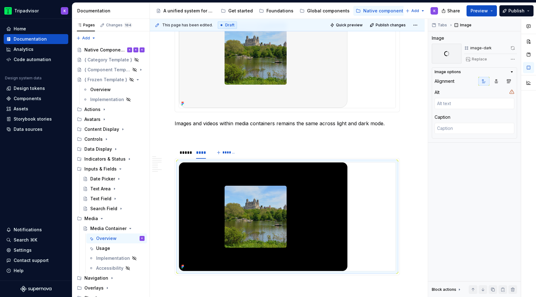
scroll to position [1482, 0]
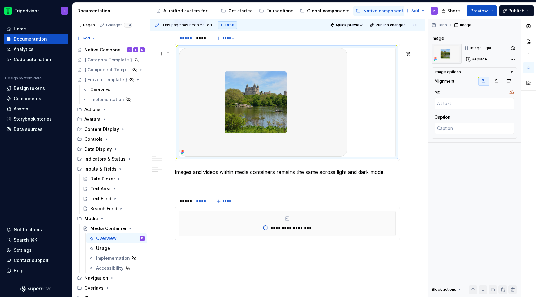
click at [324, 108] on img at bounding box center [263, 102] width 168 height 109
click at [511, 47] on button "button" at bounding box center [513, 48] width 9 height 9
click at [199, 43] on div "****" at bounding box center [201, 38] width 15 height 9
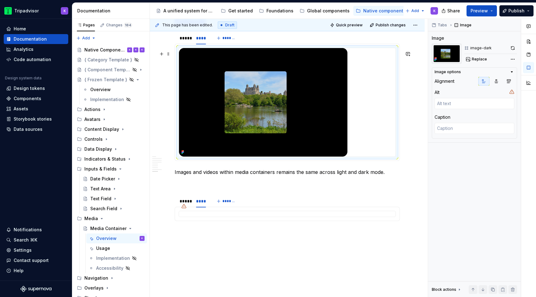
click at [283, 105] on img at bounding box center [263, 102] width 168 height 109
click at [512, 51] on button "button" at bounding box center [513, 48] width 9 height 9
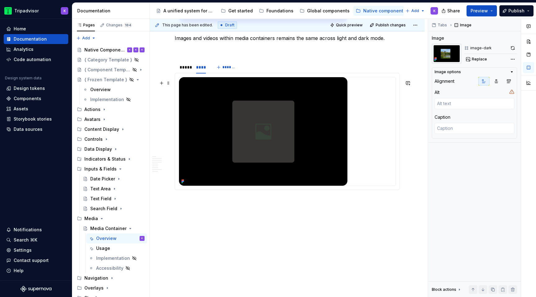
scroll to position [1634, 0]
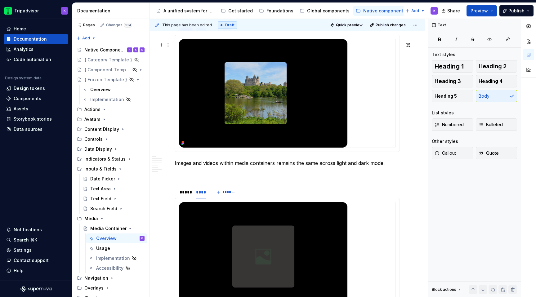
scroll to position [1465, 0]
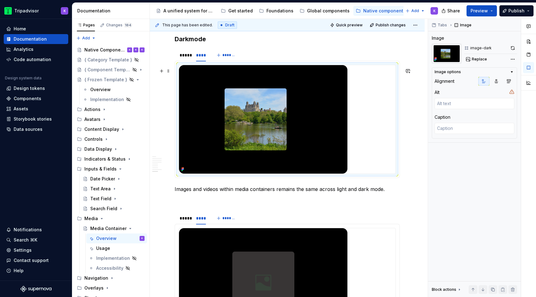
click at [312, 126] on img at bounding box center [263, 119] width 168 height 109
click at [513, 48] on button "button" at bounding box center [513, 48] width 9 height 9
click at [327, 125] on img at bounding box center [263, 119] width 168 height 109
click at [485, 57] on span "Replace" at bounding box center [479, 59] width 15 height 5
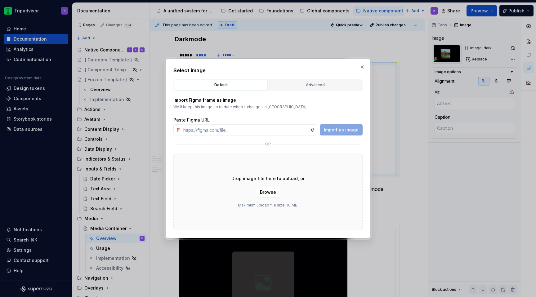
type textarea "*"
type input "[URL][DOMAIN_NAME]"
click at [337, 130] on span "Import as image" at bounding box center [341, 130] width 35 height 6
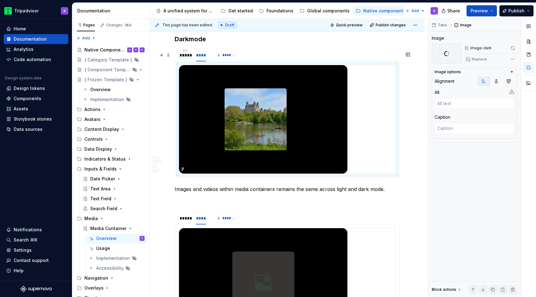
click at [187, 58] on div "*****" at bounding box center [185, 55] width 10 height 6
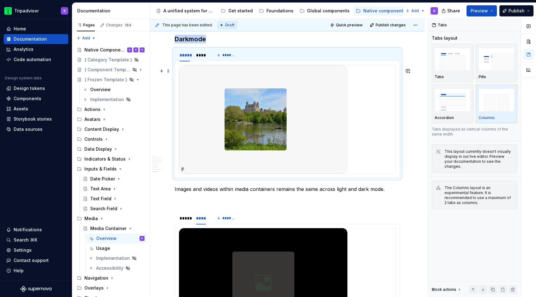
click at [223, 109] on img at bounding box center [263, 119] width 168 height 109
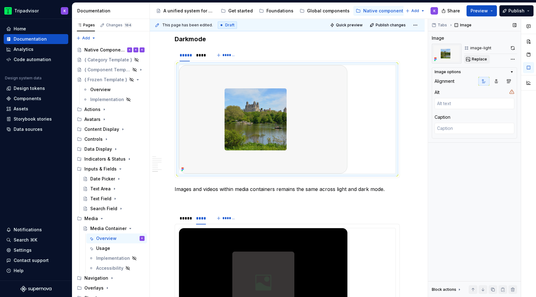
click at [471, 59] on button "Replace" at bounding box center [477, 59] width 26 height 9
type textarea "*"
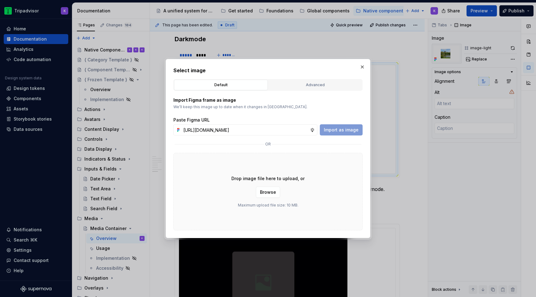
scroll to position [0, 163]
type input "[URL][DOMAIN_NAME]"
click at [337, 132] on span "Import as image" at bounding box center [341, 130] width 35 height 6
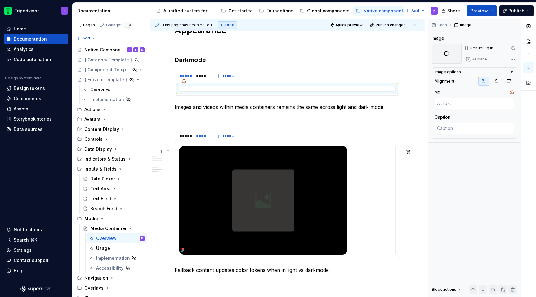
scroll to position [1440, 0]
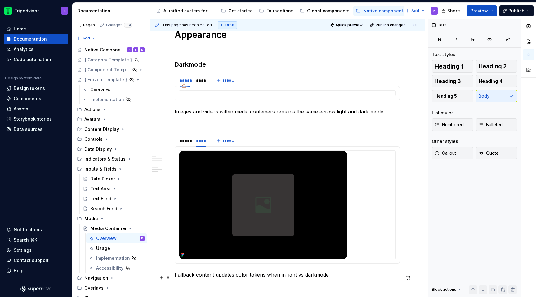
click at [313, 279] on p "Fallback content updates color tokens when in light vs darkmode" at bounding box center [287, 274] width 225 height 7
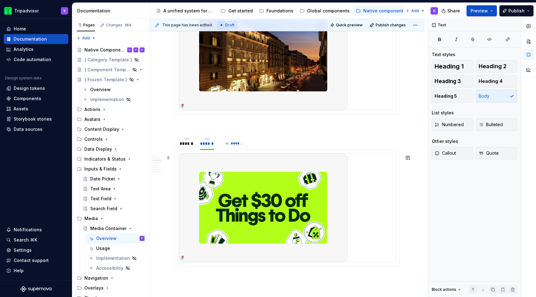
scroll to position [797, 0]
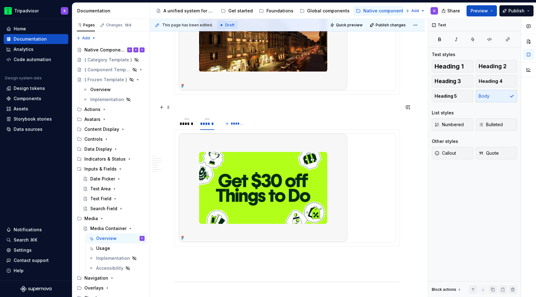
click at [274, 110] on p at bounding box center [287, 105] width 225 height 7
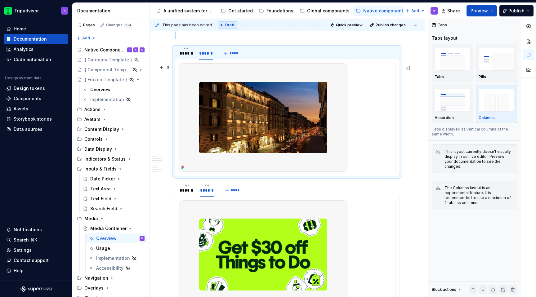
scroll to position [702, 0]
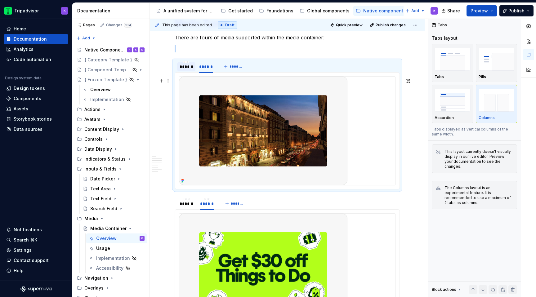
click at [187, 68] on div "******" at bounding box center [186, 67] width 13 height 6
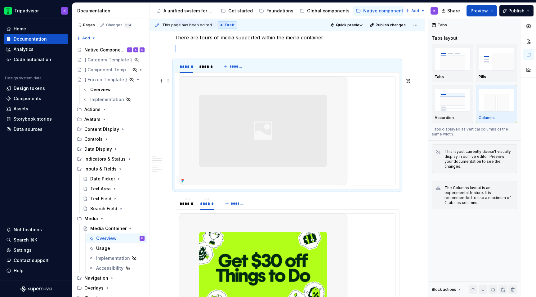
click at [334, 155] on img at bounding box center [263, 131] width 168 height 109
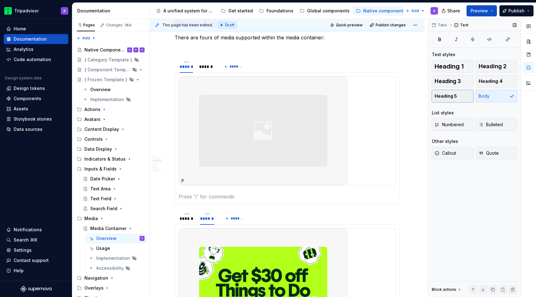
click at [450, 95] on span "Heading 5" at bounding box center [446, 96] width 22 height 6
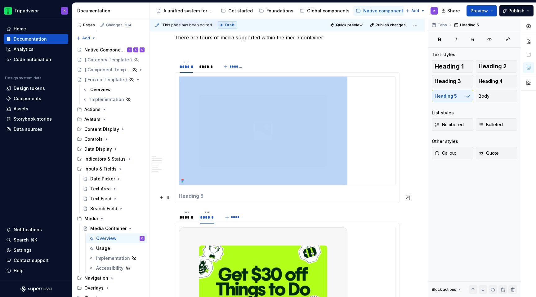
click at [313, 196] on h5 at bounding box center [287, 196] width 217 height 6
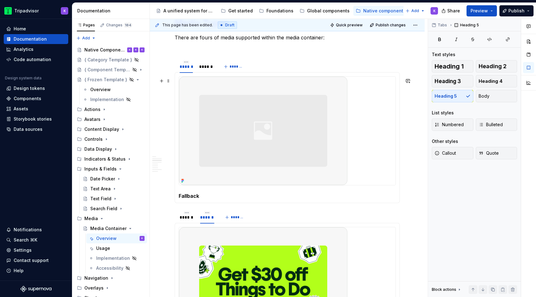
scroll to position [659, 0]
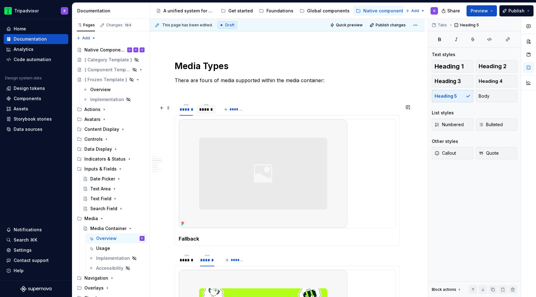
click at [204, 114] on div "******" at bounding box center [206, 109] width 19 height 9
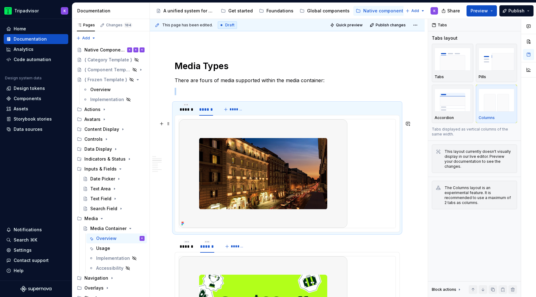
click at [365, 210] on div at bounding box center [287, 173] width 217 height 109
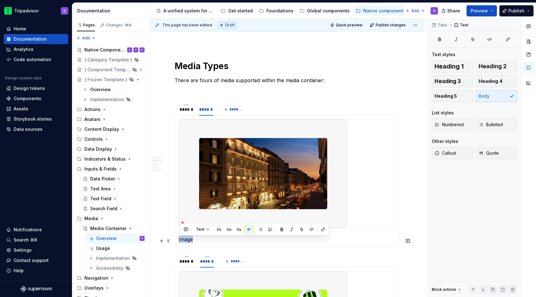
drag, startPoint x: 199, startPoint y: 240, endPoint x: 178, endPoint y: 240, distance: 21.1
click at [178, 240] on div "Fallback Image" at bounding box center [287, 181] width 225 height 132
click at [440, 96] on span "Heading 5" at bounding box center [446, 96] width 22 height 6
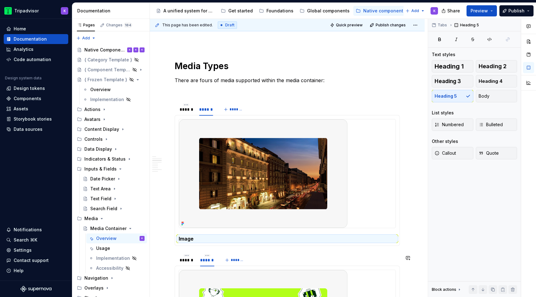
scroll to position [706, 0]
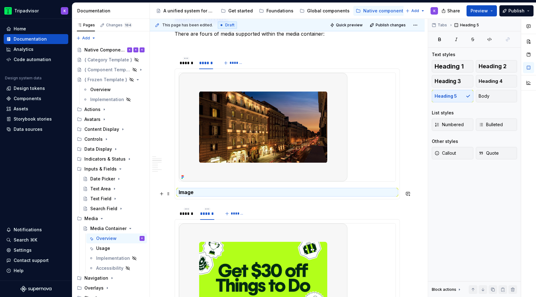
click at [224, 195] on h5 "Image" at bounding box center [287, 192] width 217 height 6
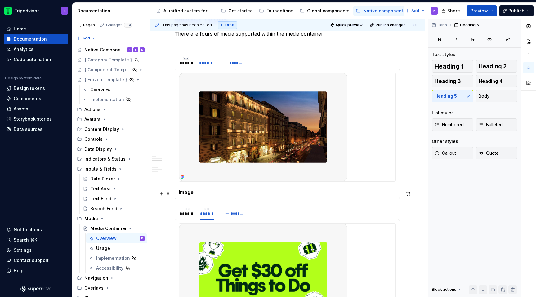
click at [212, 191] on h5 "Image" at bounding box center [287, 192] width 217 height 6
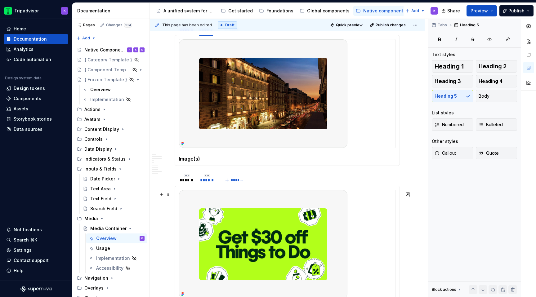
scroll to position [761, 0]
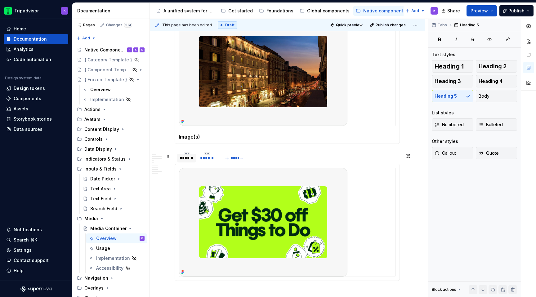
click at [188, 159] on div "******" at bounding box center [187, 158] width 14 height 6
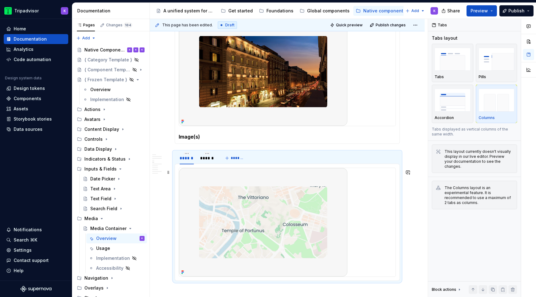
click at [229, 244] on img at bounding box center [263, 222] width 168 height 109
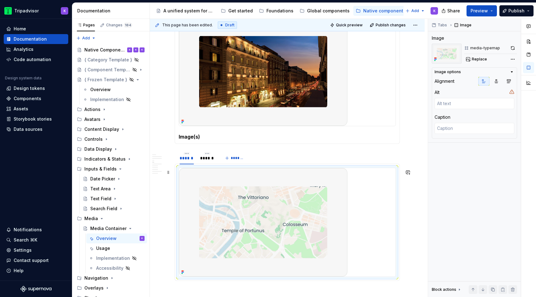
scroll to position [829, 0]
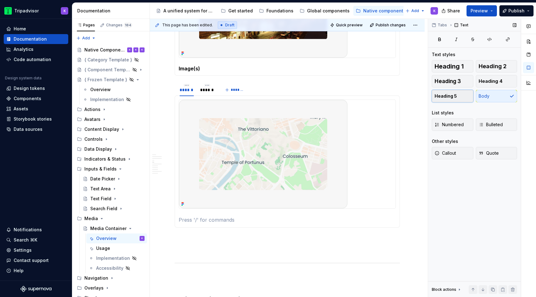
click at [453, 97] on span "Heading 5" at bounding box center [446, 96] width 22 height 6
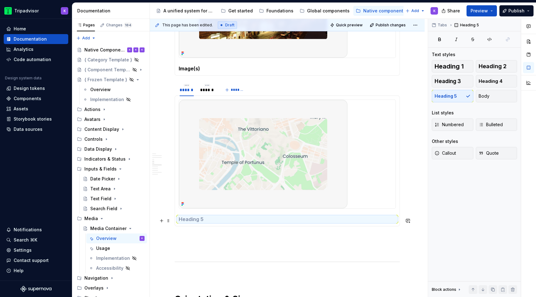
click at [261, 221] on h5 at bounding box center [287, 219] width 217 height 6
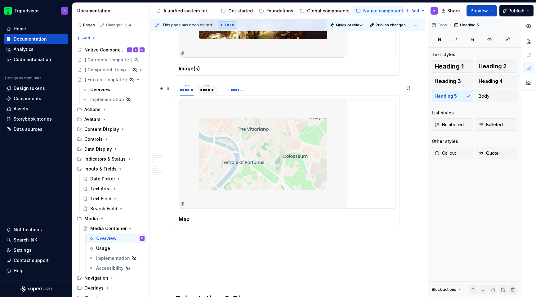
click at [208, 93] on div "******" at bounding box center [207, 90] width 14 height 6
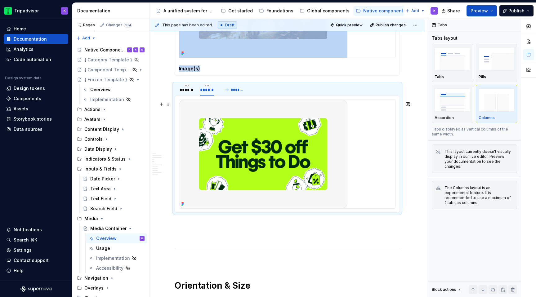
click at [367, 197] on div at bounding box center [287, 154] width 217 height 109
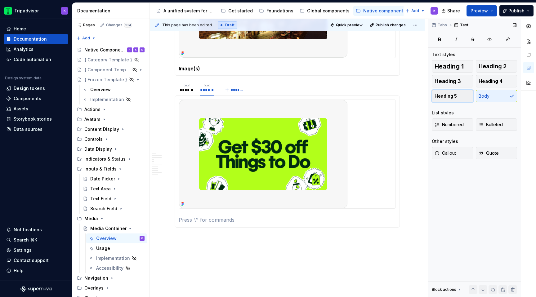
click at [462, 95] on button "Heading 5" at bounding box center [453, 96] width 42 height 12
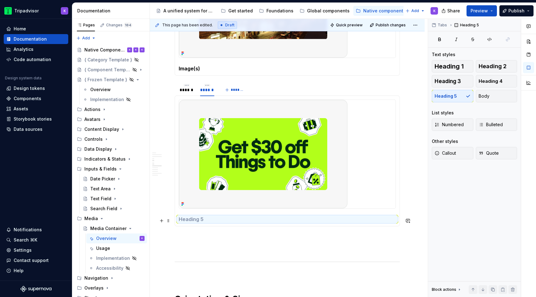
click at [266, 222] on h5 at bounding box center [287, 219] width 217 height 6
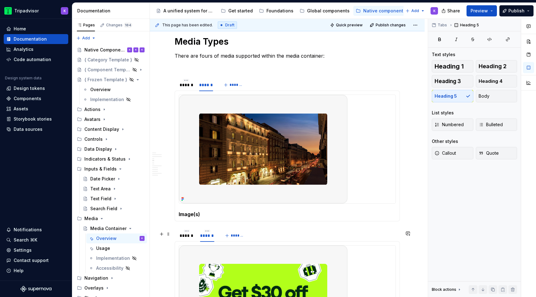
scroll to position [663, 0]
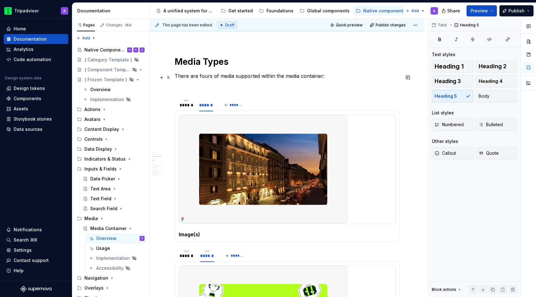
click at [330, 80] on p "There are fours of media supported within the media container:" at bounding box center [287, 75] width 225 height 7
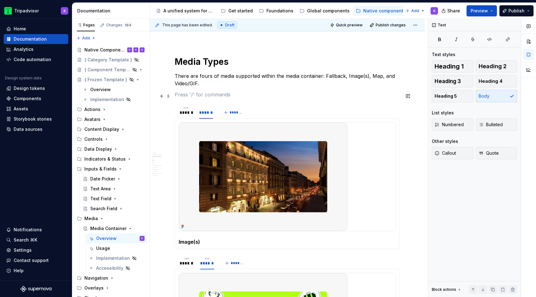
click at [258, 95] on p at bounding box center [287, 94] width 225 height 7
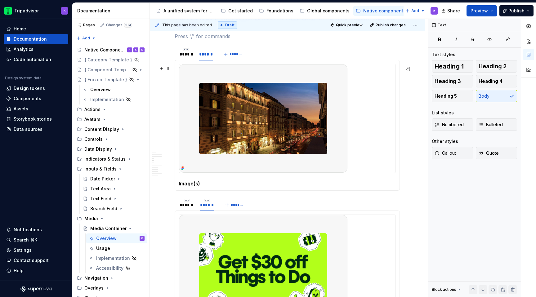
scroll to position [842, 0]
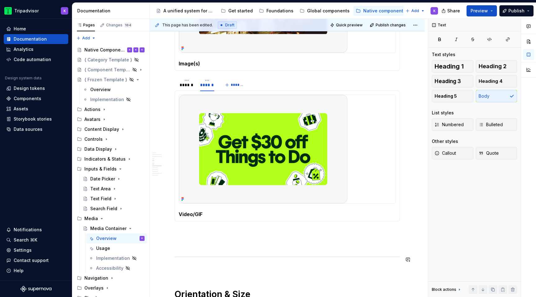
click at [190, 246] on p at bounding box center [287, 243] width 225 height 7
click at [190, 234] on p at bounding box center [287, 232] width 225 height 7
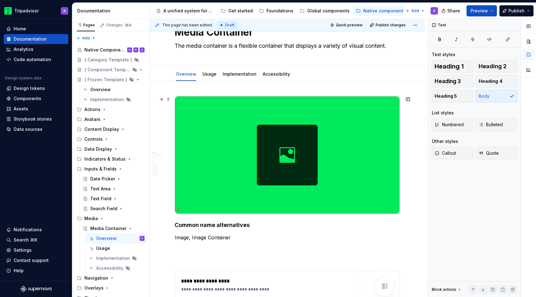
scroll to position [29, 0]
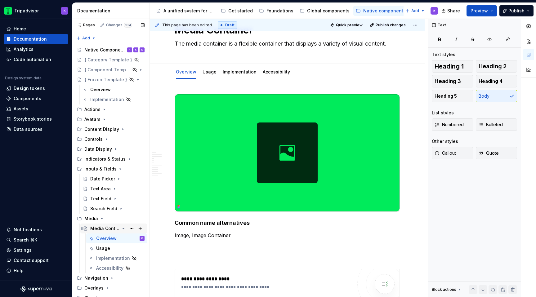
click at [123, 229] on icon "Page tree" at bounding box center [124, 228] width 2 height 1
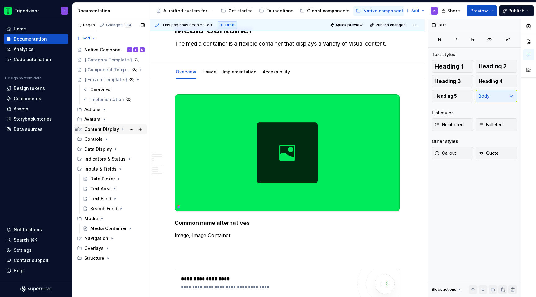
click at [121, 131] on icon "Page tree" at bounding box center [122, 129] width 5 height 5
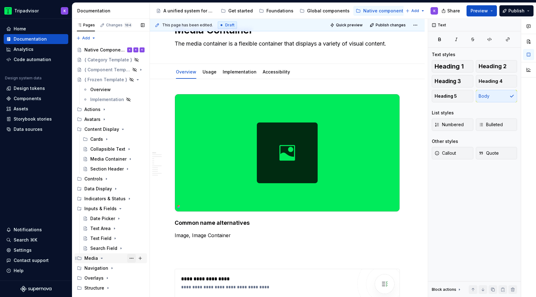
click at [132, 260] on button "Page tree" at bounding box center [131, 258] width 9 height 9
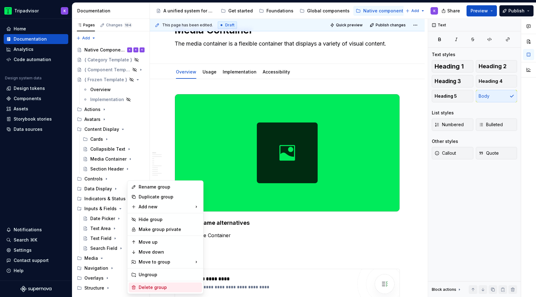
click at [147, 289] on div "Delete group" at bounding box center [169, 288] width 61 height 6
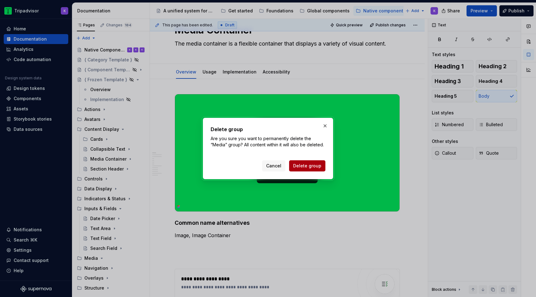
click at [311, 165] on span "Delete group" at bounding box center [307, 166] width 28 height 6
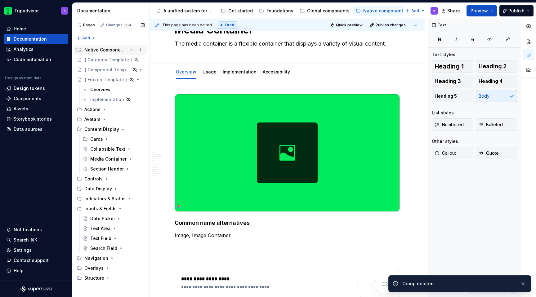
click at [99, 52] on div "Native Components" at bounding box center [105, 50] width 42 height 6
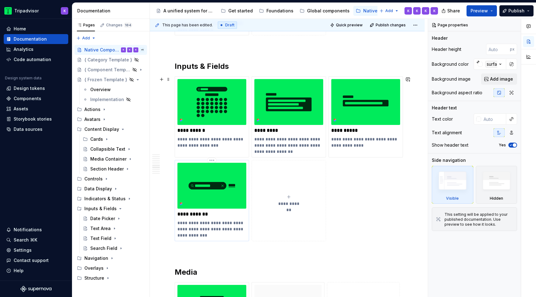
scroll to position [1225, 0]
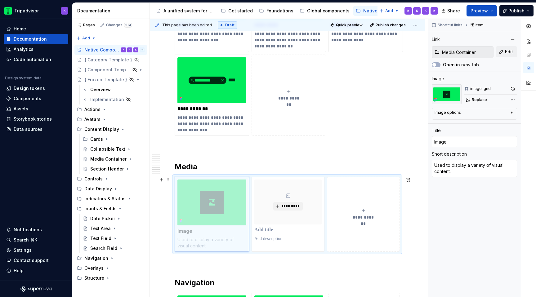
drag, startPoint x: 199, startPoint y: 220, endPoint x: 195, endPoint y: 225, distance: 7.5
click at [195, 225] on body "Tripadvisor K Home Documentation Analytics Code automation Design system data D…" at bounding box center [268, 148] width 536 height 297
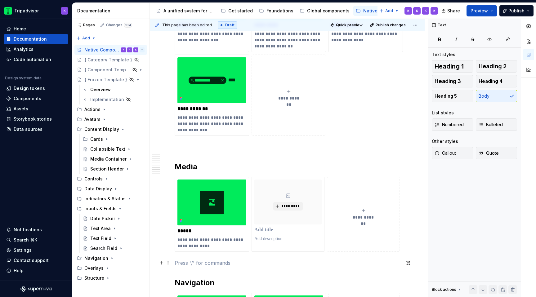
click at [194, 263] on p at bounding box center [287, 262] width 225 height 7
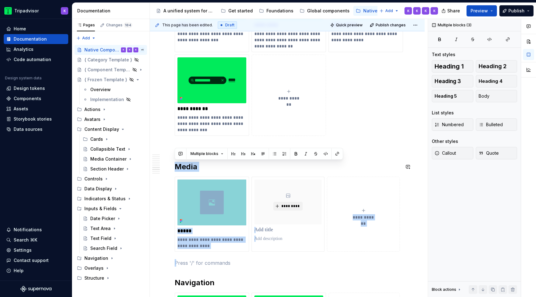
drag, startPoint x: 182, startPoint y: 204, endPoint x: 178, endPoint y: 159, distance: 44.8
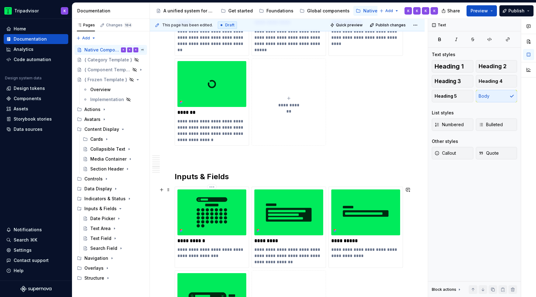
scroll to position [941, 0]
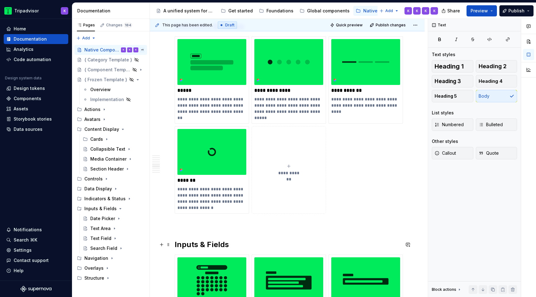
click at [195, 233] on div "**********" at bounding box center [287, 13] width 225 height 1653
click at [195, 226] on p at bounding box center [287, 224] width 225 height 7
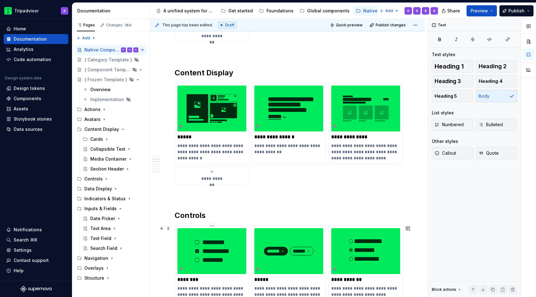
scroll to position [406, 0]
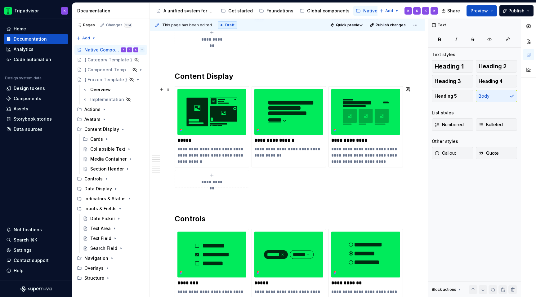
click at [225, 175] on div "**********" at bounding box center [211, 179] width 69 height 12
type textarea "*"
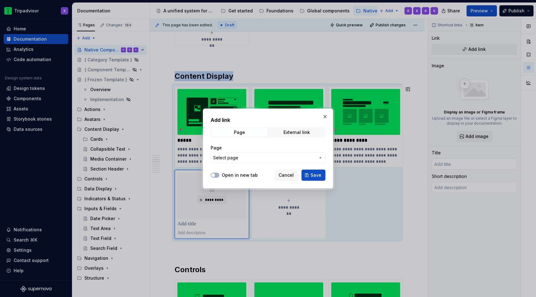
click at [249, 162] on button "Select page" at bounding box center [268, 157] width 115 height 11
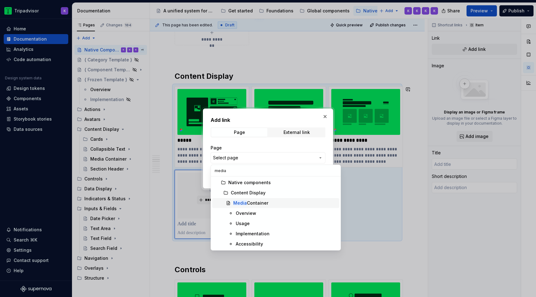
type input "media"
click at [256, 203] on div "Media Container" at bounding box center [250, 203] width 35 height 6
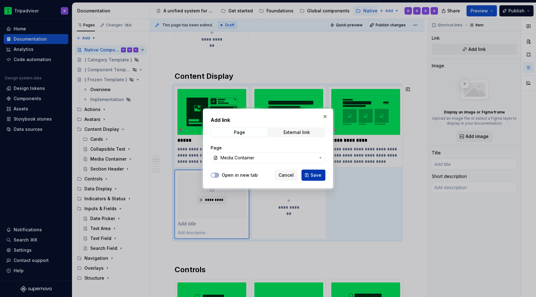
click at [313, 175] on span "Save" at bounding box center [316, 175] width 11 height 6
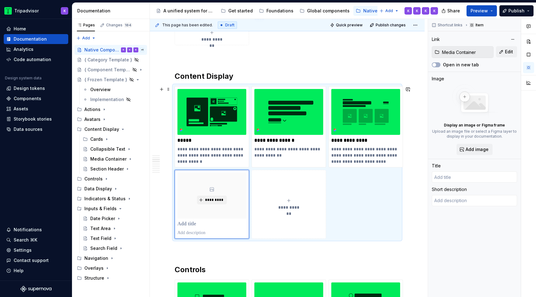
type textarea "*"
type input "Media Container"
type textarea "The media container is a flexible container that displays a variety of visual c…"
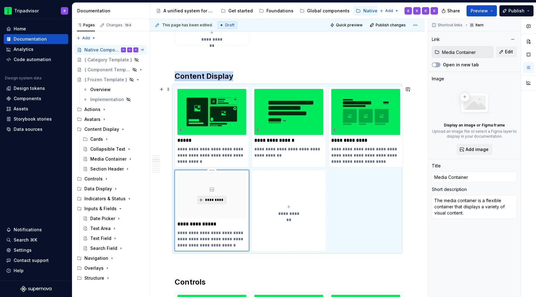
click at [208, 202] on span "*********" at bounding box center [214, 200] width 19 height 5
type textarea "*"
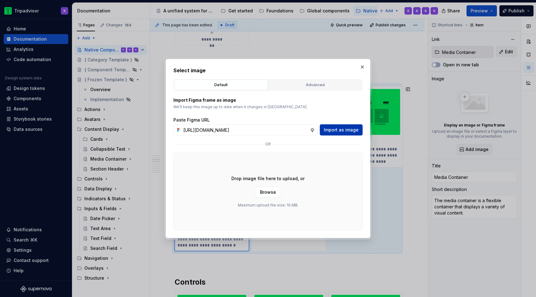
scroll to position [0, 161]
type input "[URL][DOMAIN_NAME]"
click at [348, 129] on span "Import as image" at bounding box center [341, 130] width 35 height 6
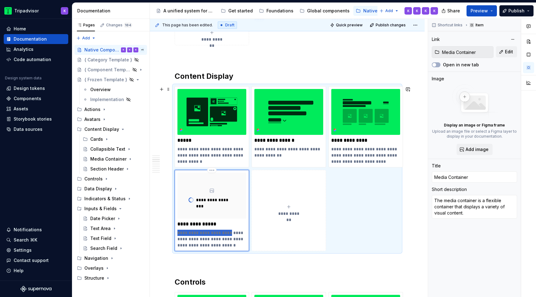
drag, startPoint x: 228, startPoint y: 233, endPoint x: 177, endPoint y: 233, distance: 51.2
click at [177, 233] on div "**********" at bounding box center [212, 210] width 74 height 81
type textarea "*"
type textarea "A flexible container that displays a variety of visual content."
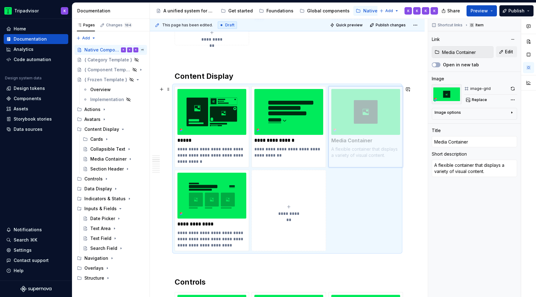
drag, startPoint x: 227, startPoint y: 200, endPoint x: 386, endPoint y: 146, distance: 168.6
click at [386, 146] on body "Tripadvisor K Home Documentation Analytics Code automation Design system data D…" at bounding box center [268, 148] width 536 height 297
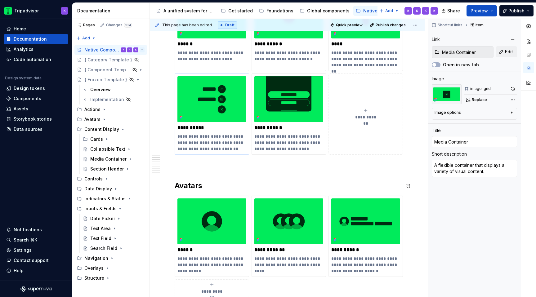
scroll to position [119, 0]
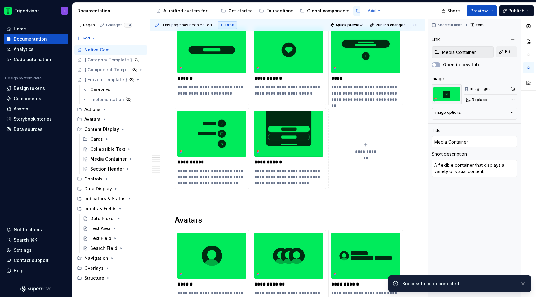
type textarea "*"
